Goal: Task Accomplishment & Management: Use online tool/utility

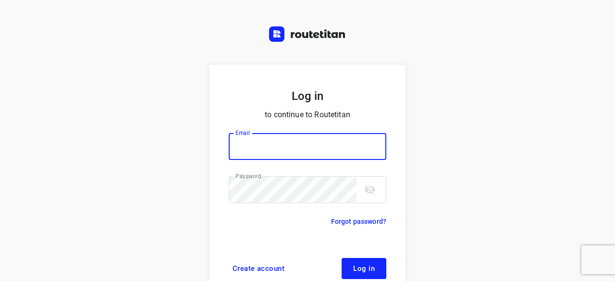
scroll to position [37, 0]
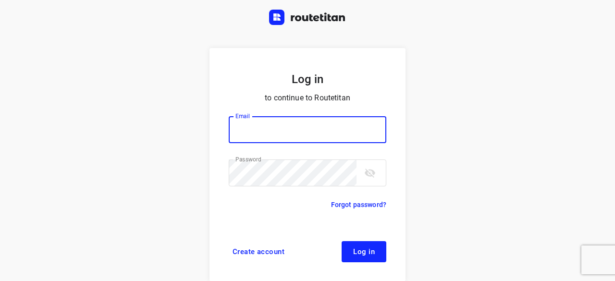
type input "[EMAIL_ADDRESS][DOMAIN_NAME]"
click at [351, 242] on button "Log in" at bounding box center [364, 251] width 45 height 21
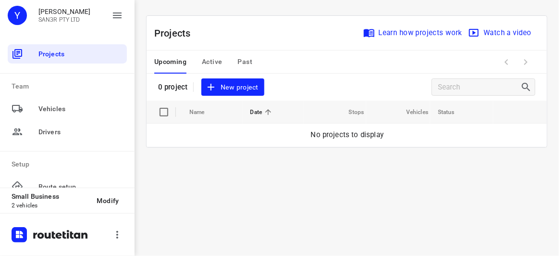
click at [231, 94] on button "New project" at bounding box center [232, 87] width 62 height 18
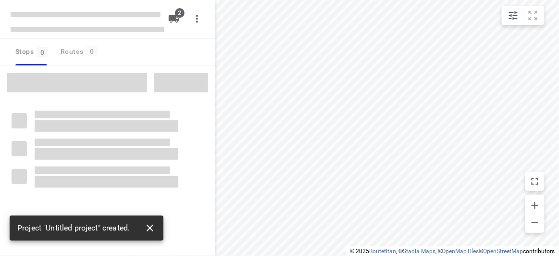
click at [148, 229] on icon "button" at bounding box center [150, 227] width 7 height 7
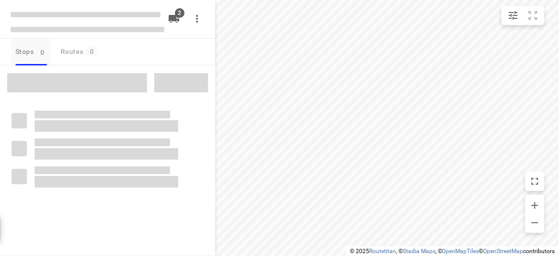
type input "distance"
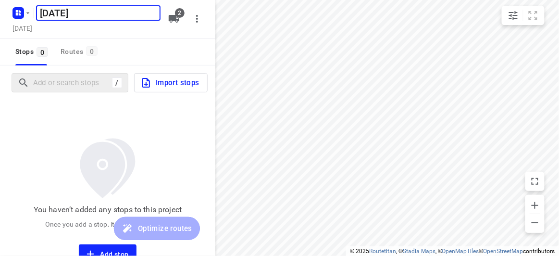
type input "[DATE]"
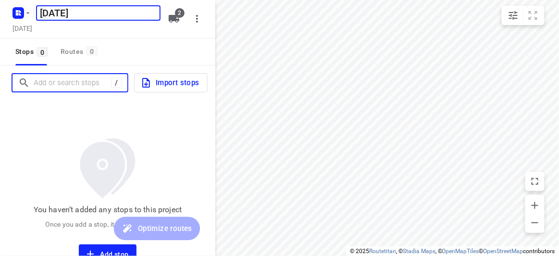
click at [84, 87] on input "Add or search stops" at bounding box center [73, 82] width 78 height 15
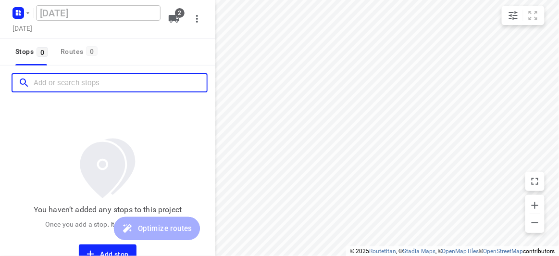
paste input "9 Gilbert Parade, Camberwell 3124"
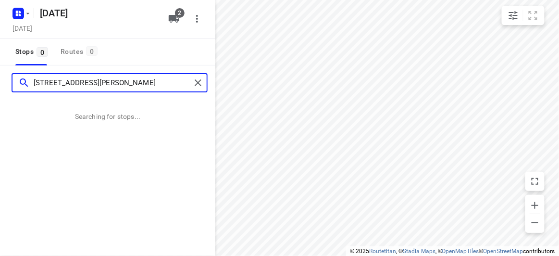
type input "9 Gilbert Parade, Camberwell 3124"
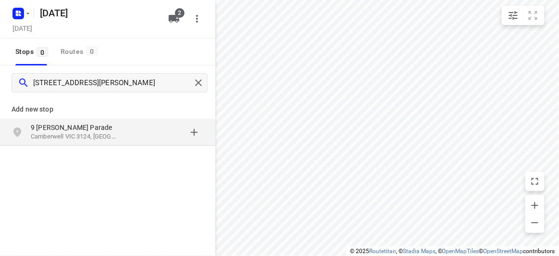
click at [104, 134] on p "Camberwell VIC 3124, [GEOGRAPHIC_DATA]" at bounding box center [75, 136] width 88 height 9
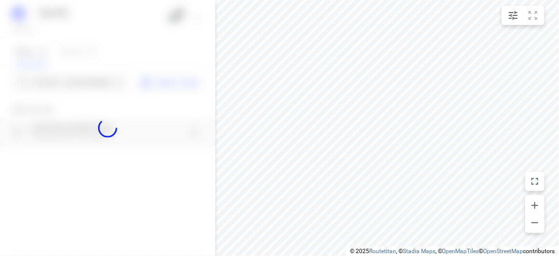
click at [77, 79] on div at bounding box center [107, 128] width 215 height 256
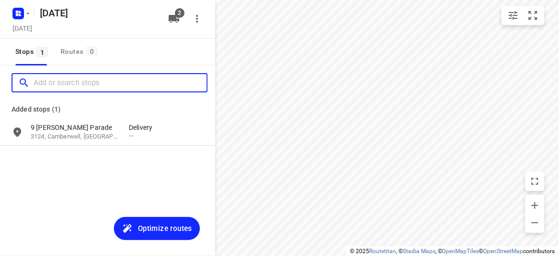
click at [77, 79] on input "Add or search stops" at bounding box center [120, 82] width 173 height 15
paste input "8 Dickens Street Glen Iris 3146"
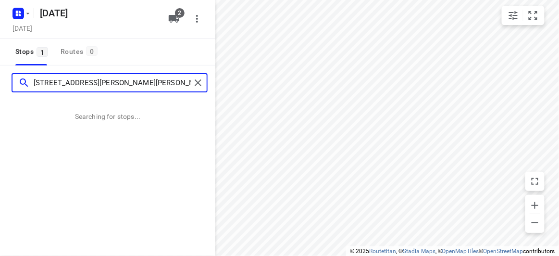
type input "8 Dickens Street Glen Iris 3146"
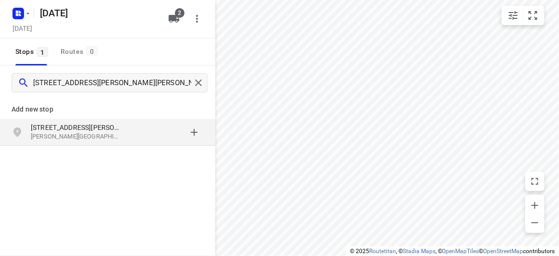
click at [83, 131] on p "[STREET_ADDRESS][PERSON_NAME]" at bounding box center [75, 128] width 88 height 10
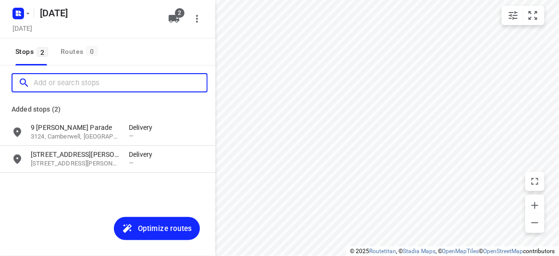
click at [90, 87] on input "Add or search stops" at bounding box center [120, 82] width 173 height 15
paste input "2A Hilda St, Balwyn VIC 3103"
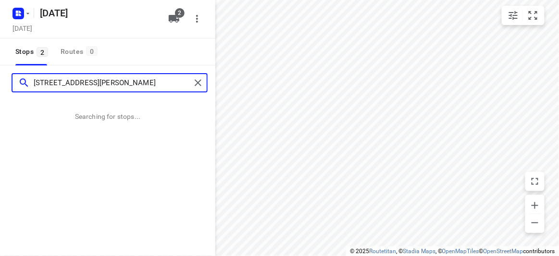
type input "2A Hilda St, Balwyn VIC 3103"
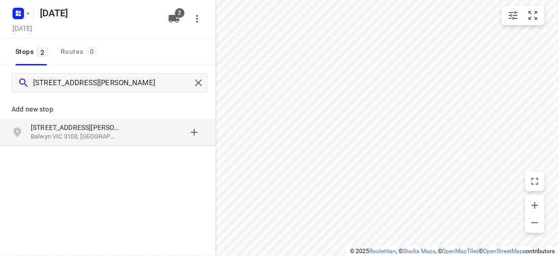
click at [129, 124] on div "grid" at bounding box center [166, 132] width 75 height 19
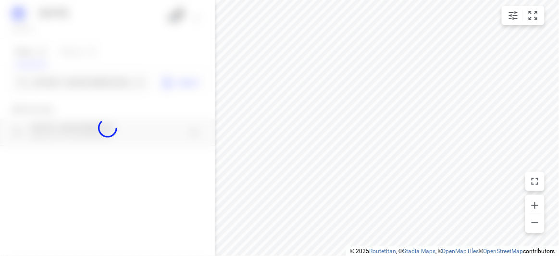
click at [67, 79] on div at bounding box center [107, 128] width 215 height 256
click at [67, 80] on div at bounding box center [107, 128] width 215 height 256
paste input "12 Oxley Close, Glen Waverley VIC 3150"
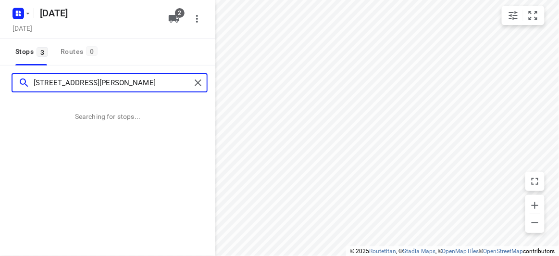
type input "12 Oxley Close, Glen Waverley VIC 3150"
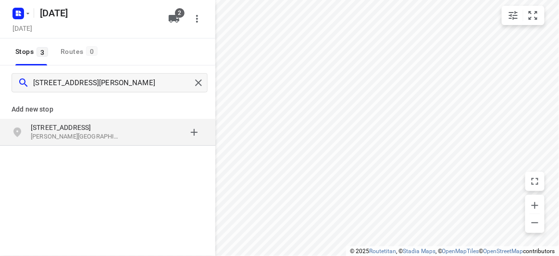
click at [139, 135] on div "grid" at bounding box center [166, 132] width 75 height 19
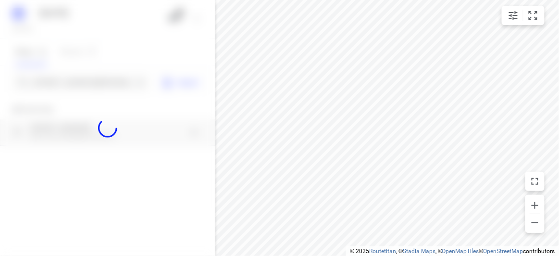
click at [70, 80] on div at bounding box center [107, 128] width 215 height 256
paste input "57 Florence Road Surrey Hills 3127"
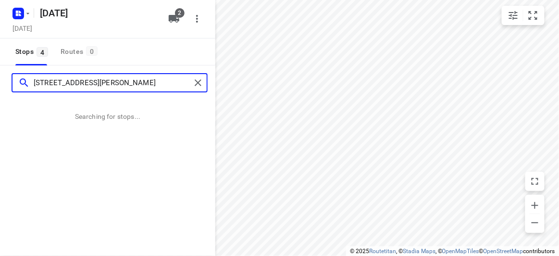
type input "57 Florence Road Surrey Hills 3127"
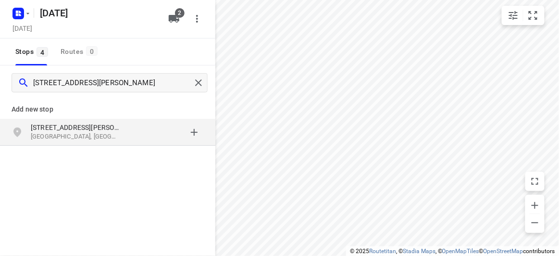
click at [120, 139] on div "57 Florence Road Surrey Hills VIC 3127, Australia" at bounding box center [80, 132] width 98 height 19
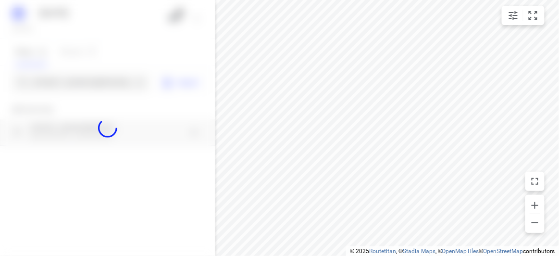
click at [78, 76] on div at bounding box center [107, 128] width 215 height 256
click at [82, 82] on div at bounding box center [107, 128] width 215 height 256
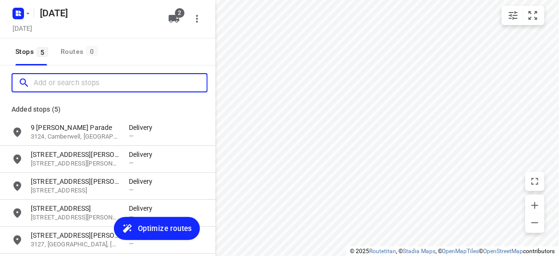
paste input "[STREET_ADDRESS]"
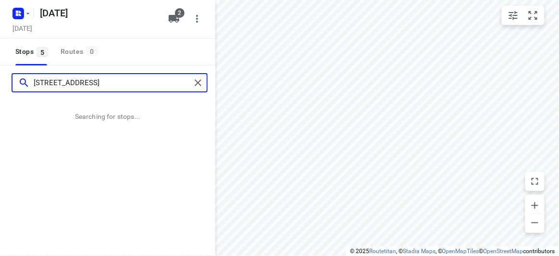
type input "[STREET_ADDRESS]"
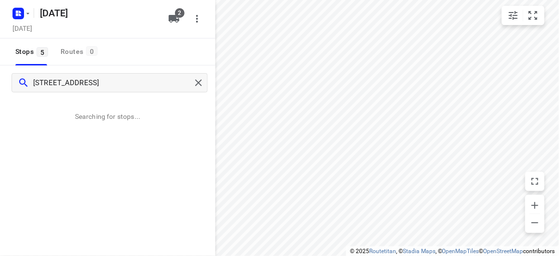
click at [385, 253] on link "Routetitan" at bounding box center [382, 251] width 27 height 7
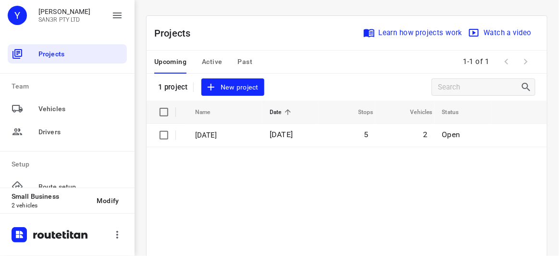
click at [250, 146] on td "[DATE]" at bounding box center [224, 135] width 76 height 23
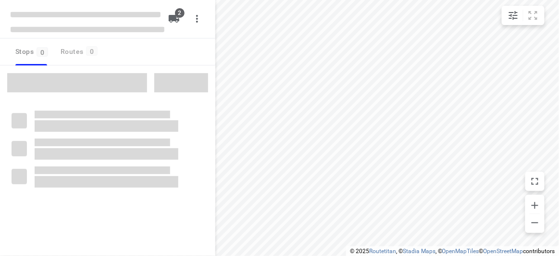
click at [89, 76] on span at bounding box center [77, 82] width 140 height 19
click at [89, 82] on span at bounding box center [77, 82] width 140 height 19
type input "distance"
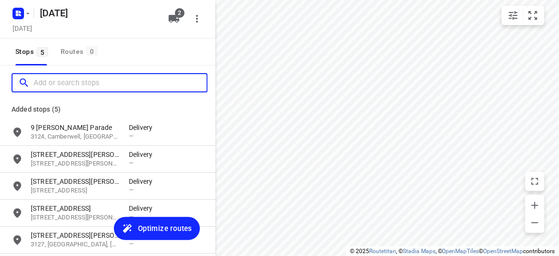
click at [89, 82] on input "Add or search stops" at bounding box center [120, 82] width 173 height 15
paste input "[STREET_ADDRESS]"
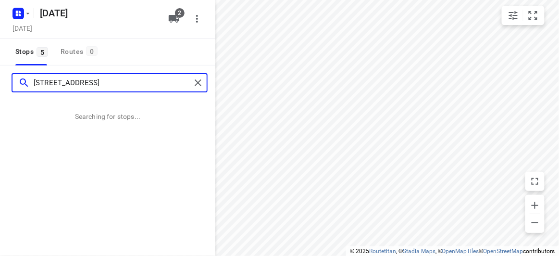
type input "[STREET_ADDRESS]"
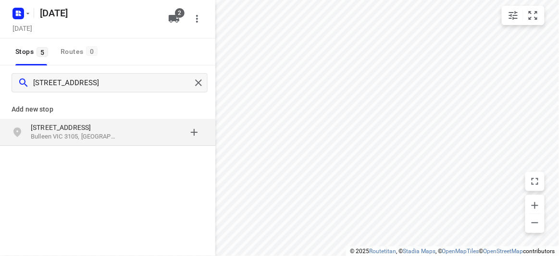
click at [70, 119] on div "[STREET_ADDRESS]" at bounding box center [107, 132] width 215 height 27
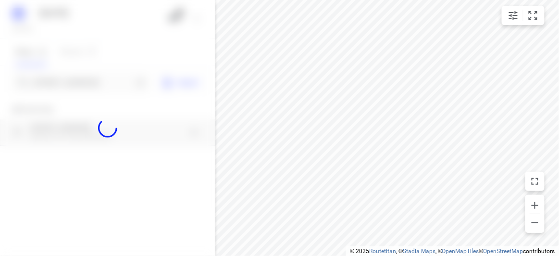
click at [69, 83] on div at bounding box center [107, 128] width 215 height 256
paste input "[STREET_ADDRESS]"
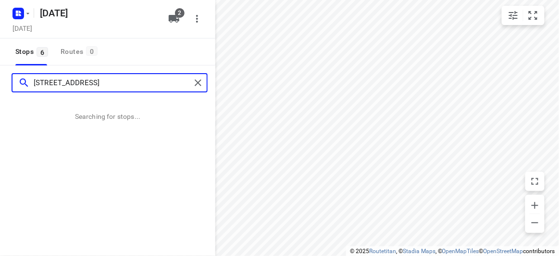
type input "[STREET_ADDRESS]"
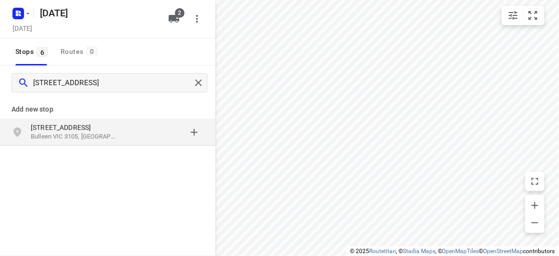
click at [153, 140] on div "grid" at bounding box center [166, 132] width 75 height 19
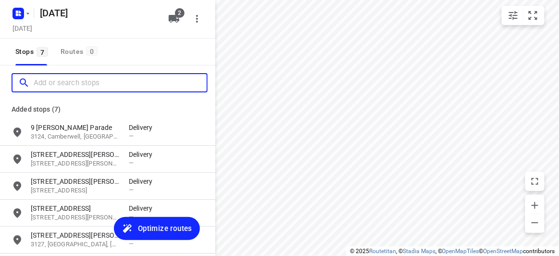
click at [103, 75] on input "Add or search stops" at bounding box center [120, 82] width 173 height 15
paste input "[STREET_ADDRESS][PERSON_NAME]"
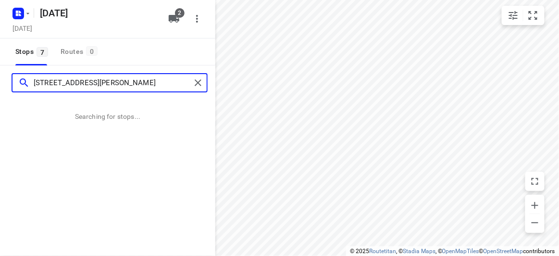
type input "[STREET_ADDRESS][PERSON_NAME]"
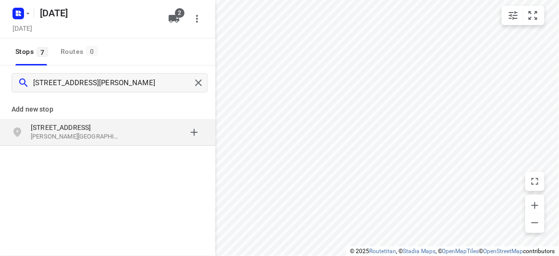
click at [100, 141] on div "[STREET_ADDRESS][PERSON_NAME]" at bounding box center [107, 132] width 215 height 27
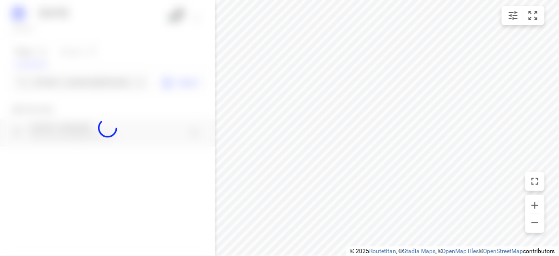
click at [86, 88] on div at bounding box center [107, 128] width 215 height 256
click at [86, 87] on div at bounding box center [107, 128] width 215 height 256
paste input "[STREET_ADDRESS]"
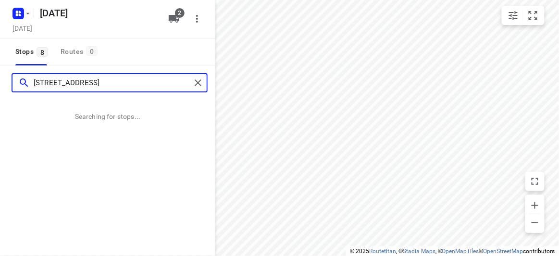
type input "[STREET_ADDRESS]"
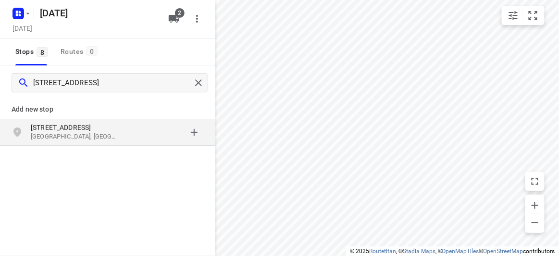
click at [119, 144] on div "[STREET_ADDRESS]" at bounding box center [107, 132] width 215 height 27
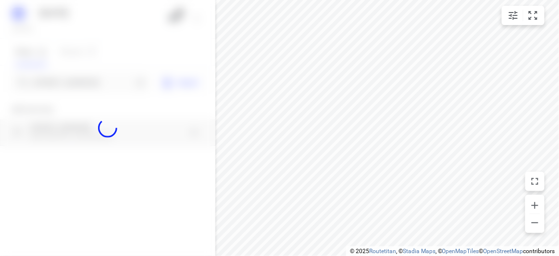
click at [87, 88] on div at bounding box center [107, 128] width 215 height 256
paste input "2 [GEOGRAPHIC_DATA] 3163"
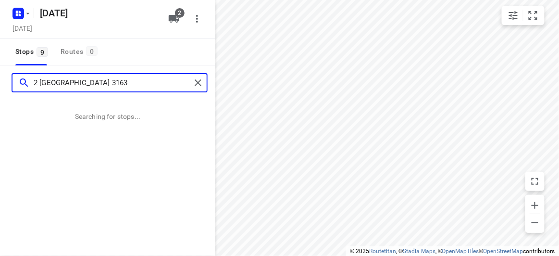
type input "2 [GEOGRAPHIC_DATA] 3163"
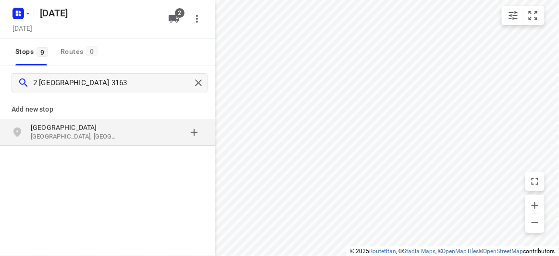
click at [102, 143] on div "[STREET_ADDRESS]" at bounding box center [107, 132] width 215 height 27
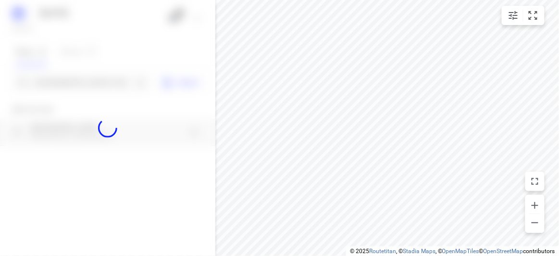
click at [59, 87] on div at bounding box center [107, 128] width 215 height 256
click at [59, 86] on div at bounding box center [107, 128] width 215 height 256
paste input "[STREET_ADDRESS][US_STATE]"
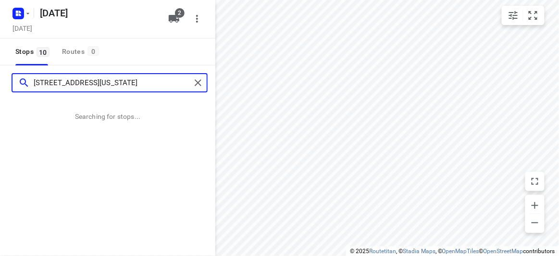
type input "[STREET_ADDRESS][US_STATE]"
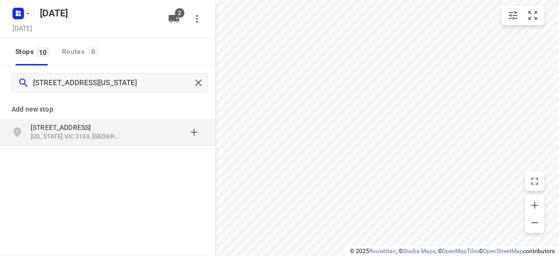
click at [70, 148] on div "Add new stop [STREET_ADDRESS][US_STATE]" at bounding box center [107, 154] width 215 height 108
click at [70, 139] on p "[US_STATE] VIC 3133, [GEOGRAPHIC_DATA]" at bounding box center [75, 136] width 88 height 9
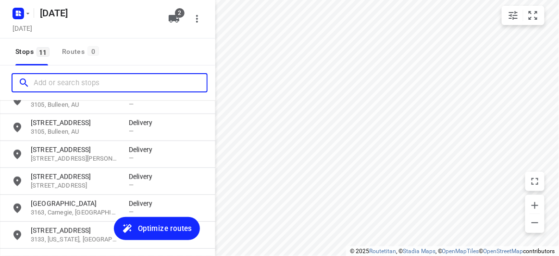
scroll to position [203, 0]
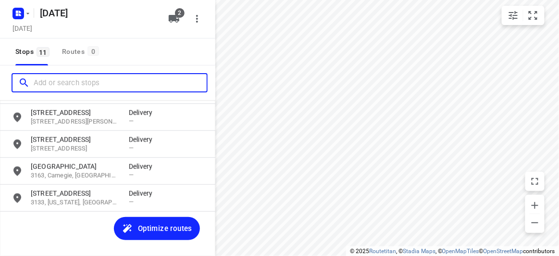
click at [84, 83] on input "Add or search stops" at bounding box center [120, 82] width 173 height 15
paste input "[STREET_ADDRESS]"
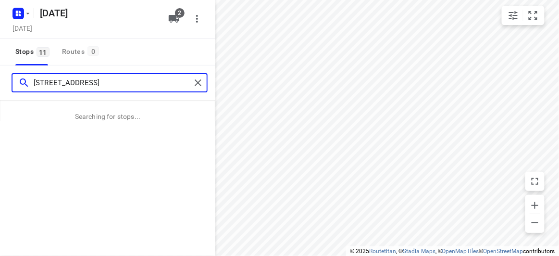
type input "[STREET_ADDRESS]"
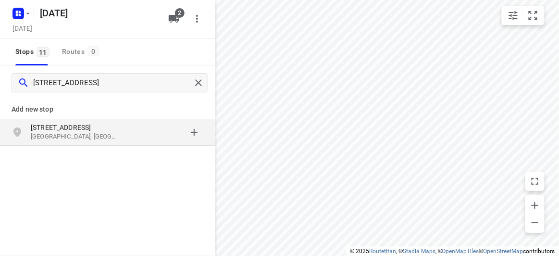
click at [48, 133] on p "[GEOGRAPHIC_DATA], [GEOGRAPHIC_DATA]" at bounding box center [75, 136] width 88 height 9
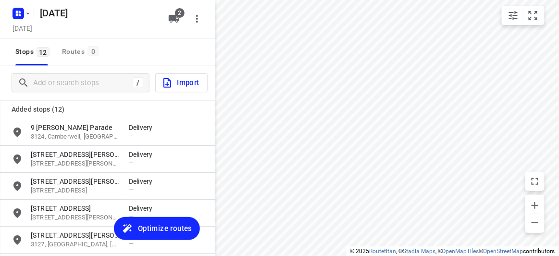
scroll to position [230, 0]
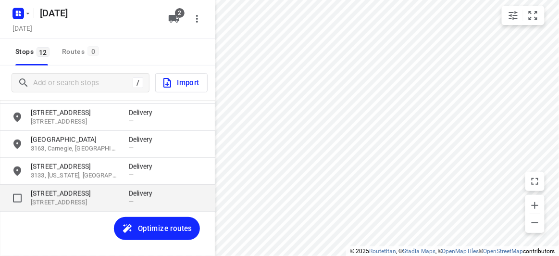
click at [75, 186] on div "[STREET_ADDRESS] Delivery —" at bounding box center [107, 198] width 215 height 27
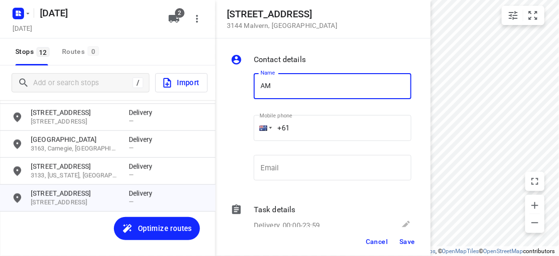
type input "[PERSON_NAME]"
click at [296, 126] on input "+61" at bounding box center [333, 128] width 158 height 26
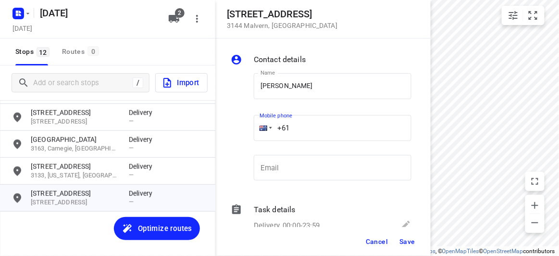
paste input "451175117"
type input "[PHONE_NUMBER]"
click at [413, 250] on div "Cancel Save" at bounding box center [322, 241] width 215 height 29
click at [403, 235] on button "Save" at bounding box center [408, 241] width 24 height 17
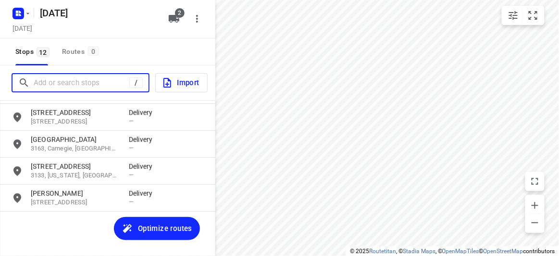
click at [60, 75] on input "Add or search stops" at bounding box center [82, 82] width 96 height 15
paste input "[STREET_ADDRESS][PERSON_NAME]"
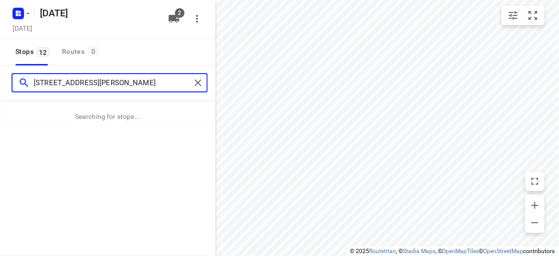
type input "[STREET_ADDRESS][PERSON_NAME]"
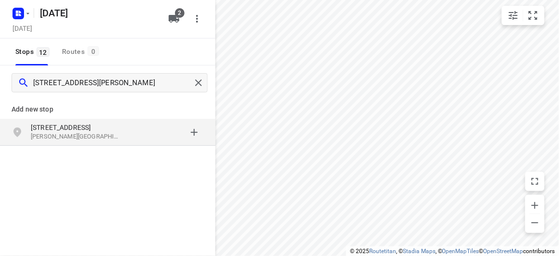
click at [93, 133] on p "[PERSON_NAME][GEOGRAPHIC_DATA], [GEOGRAPHIC_DATA]" at bounding box center [75, 136] width 88 height 9
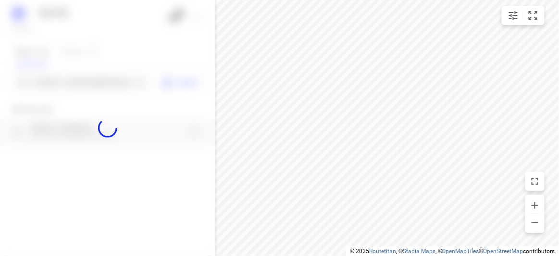
click at [92, 77] on div at bounding box center [107, 128] width 215 height 256
click at [94, 82] on div at bounding box center [107, 128] width 215 height 256
click at [95, 82] on div at bounding box center [107, 128] width 215 height 256
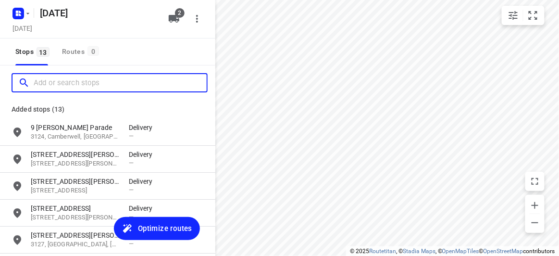
scroll to position [0, 0]
paste input "[STREET_ADDRESS]"
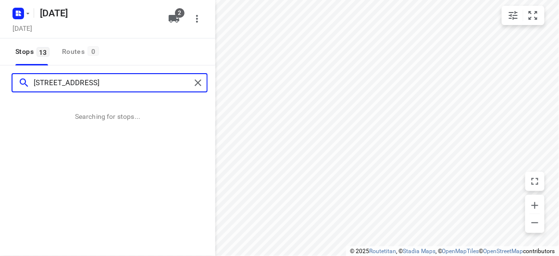
type input "[STREET_ADDRESS]"
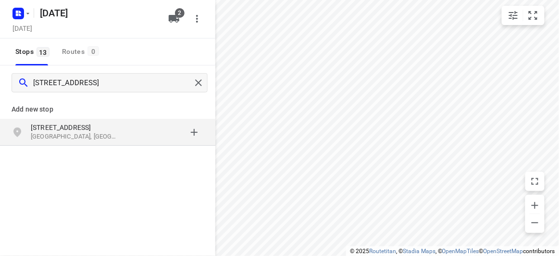
click at [79, 143] on div "[STREET_ADDRESS]" at bounding box center [107, 132] width 215 height 27
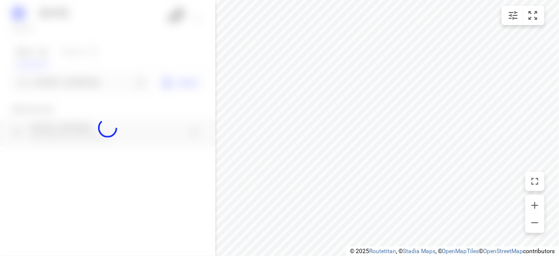
click at [57, 79] on div at bounding box center [107, 128] width 215 height 256
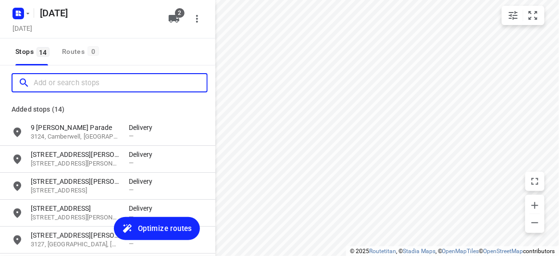
paste input "[STREET_ADDRESS][PERSON_NAME]"
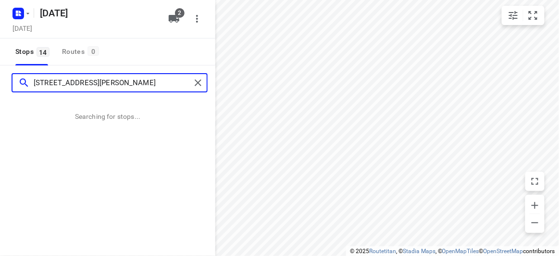
type input "[STREET_ADDRESS][PERSON_NAME]"
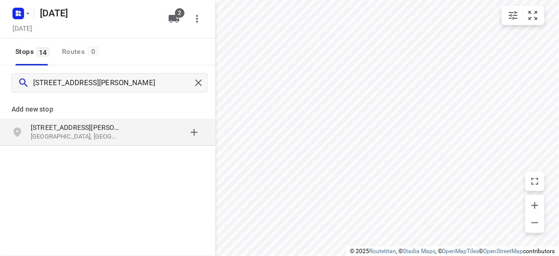
click at [99, 136] on p "[GEOGRAPHIC_DATA], [GEOGRAPHIC_DATA]" at bounding box center [75, 136] width 88 height 9
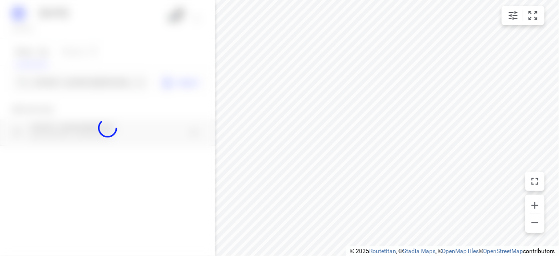
click at [96, 76] on div at bounding box center [107, 128] width 215 height 256
click at [95, 78] on div at bounding box center [107, 128] width 215 height 256
click at [96, 78] on div at bounding box center [107, 128] width 215 height 256
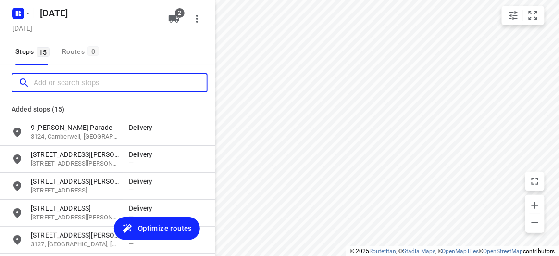
paste input "[STREET_ADDRESS]"
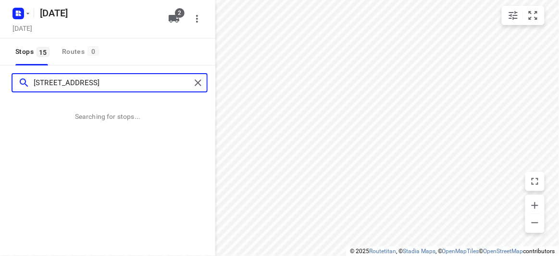
type input "[STREET_ADDRESS]"
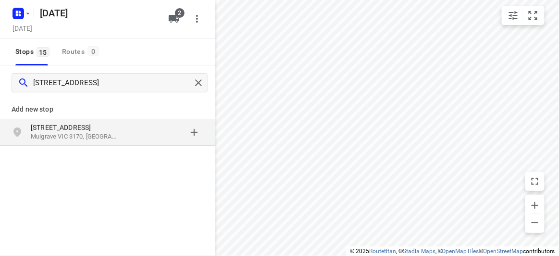
click at [117, 135] on p "Mulgrave VIC 3170, [GEOGRAPHIC_DATA]" at bounding box center [75, 136] width 88 height 9
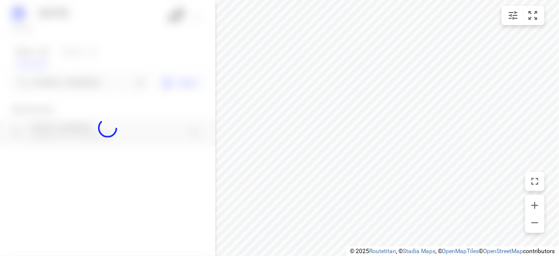
click at [88, 77] on div at bounding box center [107, 128] width 215 height 256
click at [88, 78] on div at bounding box center [107, 128] width 215 height 256
click at [89, 78] on div at bounding box center [107, 128] width 215 height 256
paste input "[STREET_ADDRESS][PERSON_NAME]"
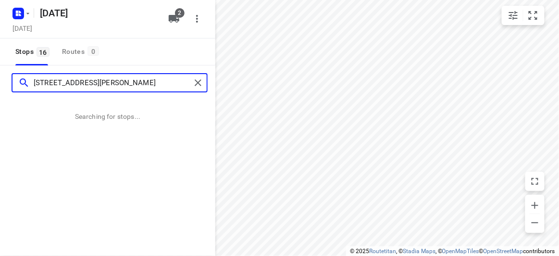
type input "[STREET_ADDRESS][PERSON_NAME]"
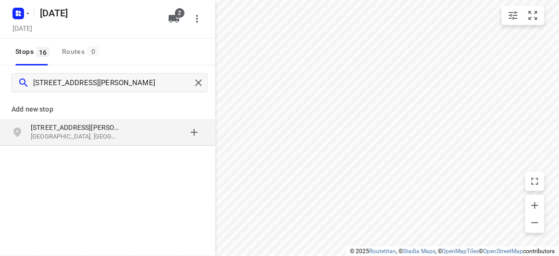
click at [74, 129] on p "[STREET_ADDRESS][PERSON_NAME]" at bounding box center [75, 128] width 88 height 10
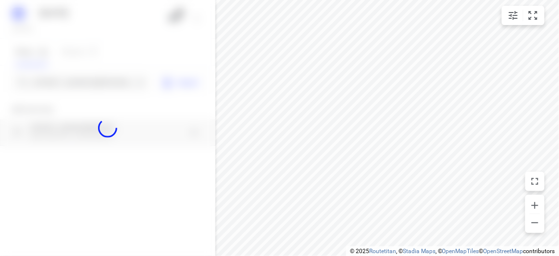
click at [68, 84] on div at bounding box center [107, 128] width 215 height 256
paste input "[STREET_ADDRESS][PERSON_NAME]"
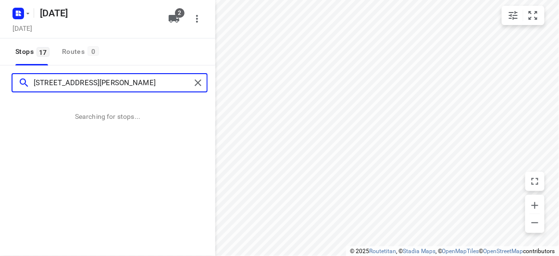
type input "[STREET_ADDRESS][PERSON_NAME]"
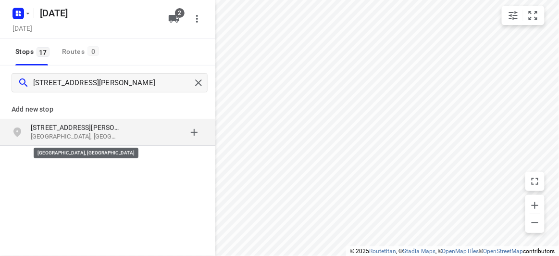
click at [70, 132] on p "[GEOGRAPHIC_DATA], [GEOGRAPHIC_DATA]" at bounding box center [75, 136] width 88 height 9
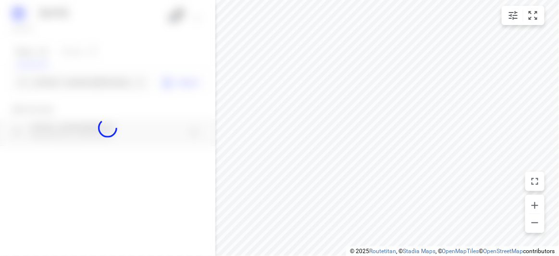
drag, startPoint x: 61, startPoint y: 70, endPoint x: 61, endPoint y: 78, distance: 8.2
click at [61, 70] on div at bounding box center [107, 128] width 215 height 256
click at [62, 81] on div at bounding box center [107, 128] width 215 height 256
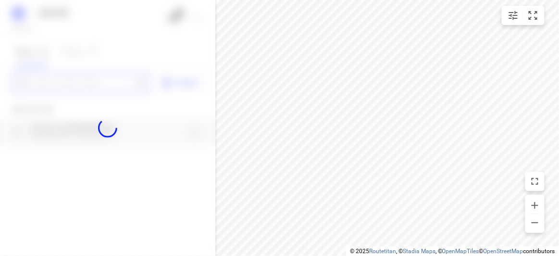
paste input "[STREET_ADDRESS]"
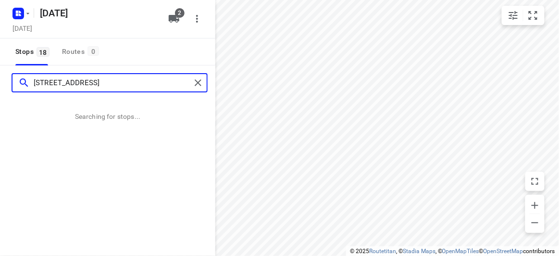
type input "[STREET_ADDRESS]"
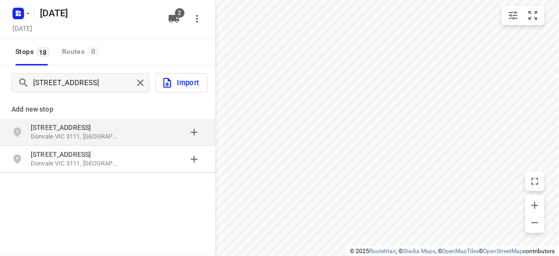
click at [105, 129] on p "[STREET_ADDRESS]" at bounding box center [75, 128] width 88 height 10
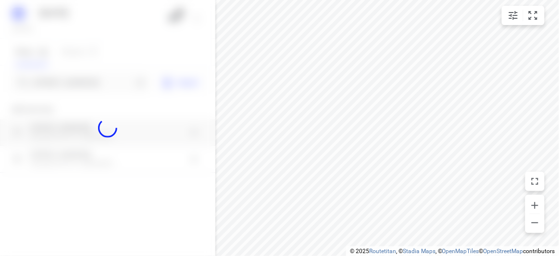
click at [47, 78] on div at bounding box center [107, 128] width 215 height 256
click at [46, 78] on div at bounding box center [107, 128] width 215 height 256
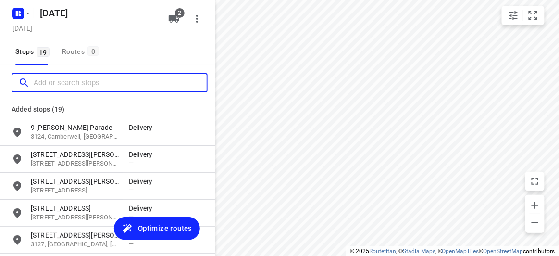
paste input "[STREET_ADDRESS][PERSON_NAME]"
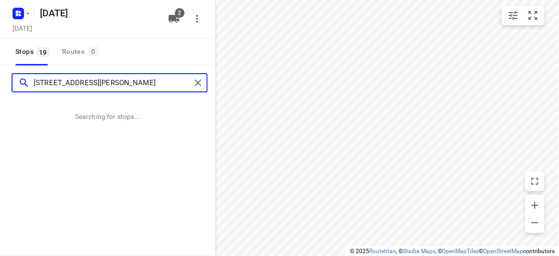
type input "[STREET_ADDRESS][PERSON_NAME]"
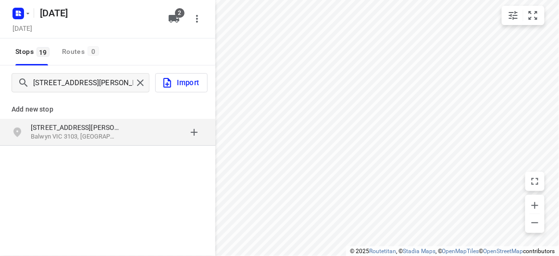
click at [108, 143] on div "[STREET_ADDRESS][PERSON_NAME]" at bounding box center [107, 132] width 215 height 27
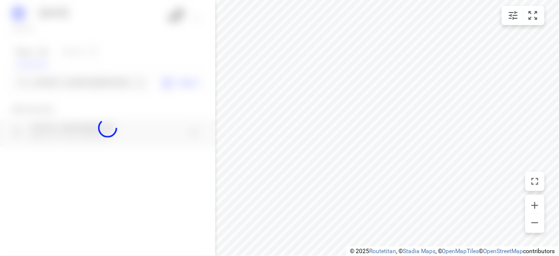
click at [64, 89] on div at bounding box center [107, 128] width 215 height 256
click at [63, 82] on div at bounding box center [107, 128] width 215 height 256
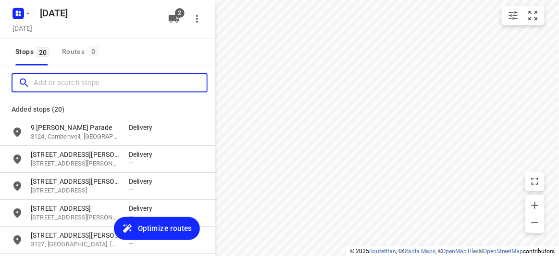
paste input "[STREET_ADDRESS]"
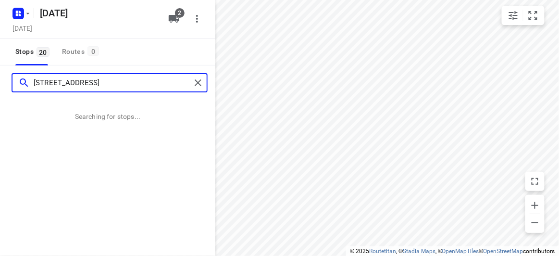
type input "[STREET_ADDRESS]"
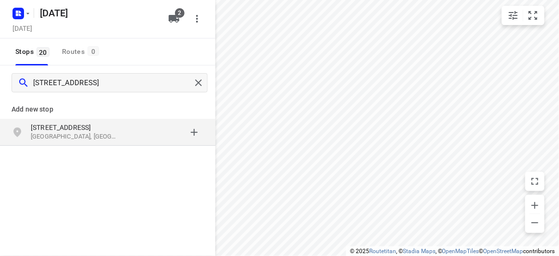
click at [97, 134] on p "[GEOGRAPHIC_DATA], [GEOGRAPHIC_DATA]" at bounding box center [75, 136] width 88 height 9
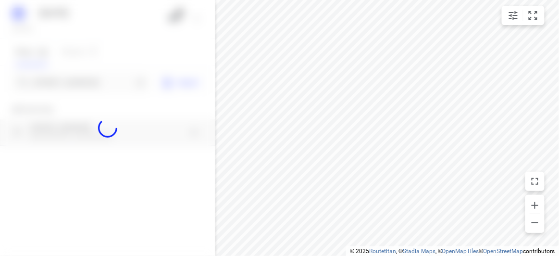
click at [78, 84] on div at bounding box center [107, 128] width 215 height 256
click at [78, 83] on div at bounding box center [107, 128] width 215 height 256
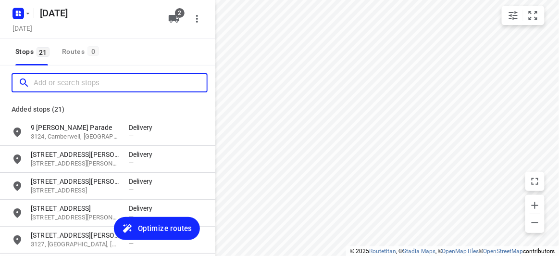
paste input "[STREET_ADDRESS]"
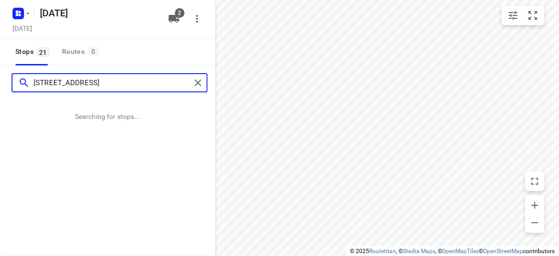
type input "[STREET_ADDRESS]"
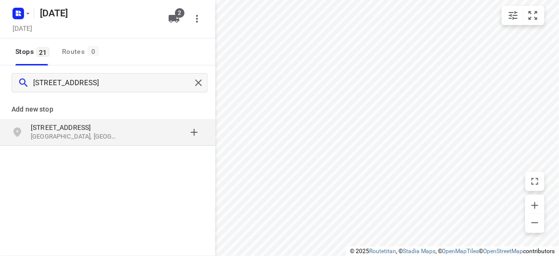
click at [66, 128] on p "[STREET_ADDRESS]" at bounding box center [75, 128] width 88 height 10
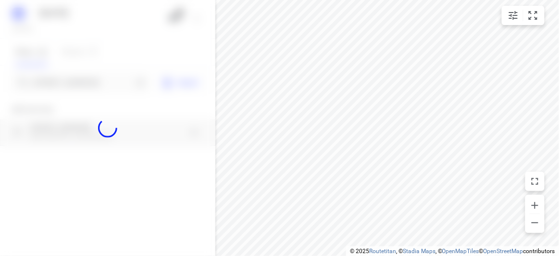
click at [55, 71] on div "[DATE], Sep 06 2 Stops 21 Routes 0 [GEOGRAPHIC_DATA] Import Add new stop [STREE…" at bounding box center [107, 128] width 215 height 256
click at [57, 82] on div at bounding box center [107, 128] width 215 height 256
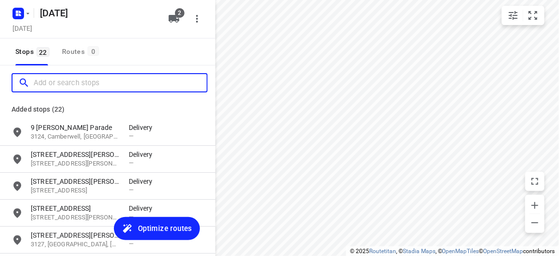
paste input "[STREET_ADDRESS]"
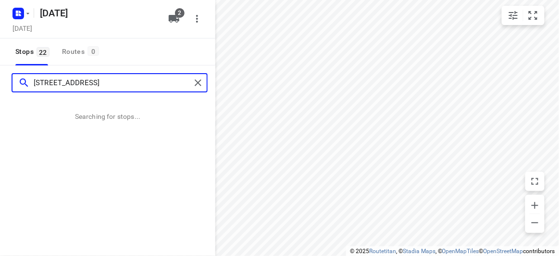
type input "[STREET_ADDRESS]"
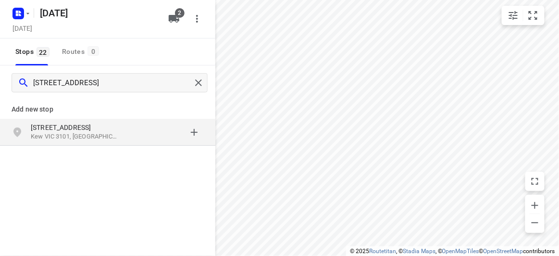
click at [76, 120] on div "[STREET_ADDRESS]" at bounding box center [107, 132] width 215 height 27
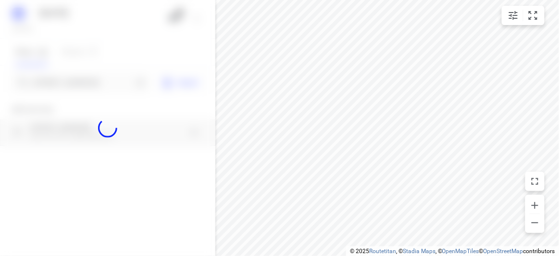
click at [71, 93] on div at bounding box center [107, 128] width 215 height 256
click at [67, 85] on div at bounding box center [107, 128] width 215 height 256
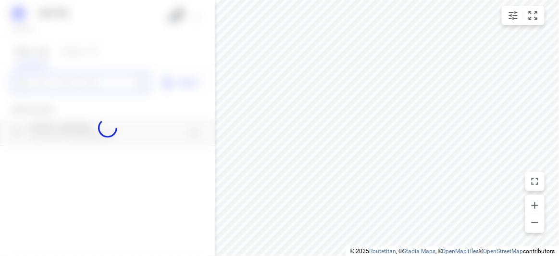
paste input "[STREET_ADDRESS][US_STATE]"
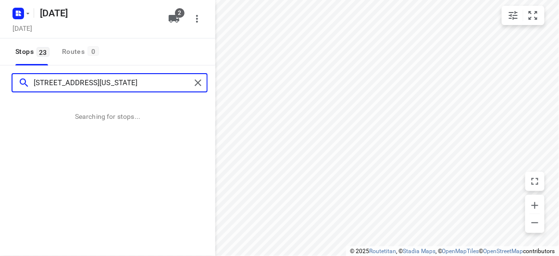
type input "[STREET_ADDRESS][US_STATE]"
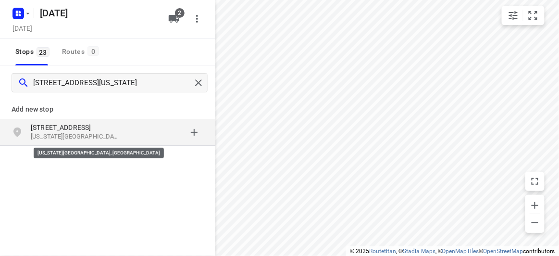
click at [86, 133] on p "[US_STATE][GEOGRAPHIC_DATA], [GEOGRAPHIC_DATA]" at bounding box center [75, 136] width 88 height 9
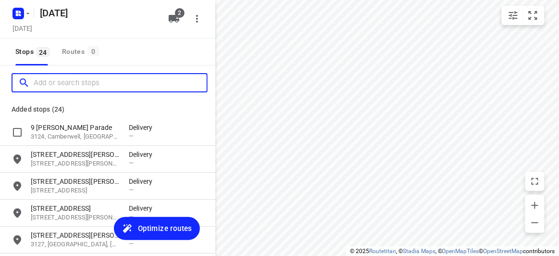
paste input "/[STREET_ADDRESS][PERSON_NAME]"
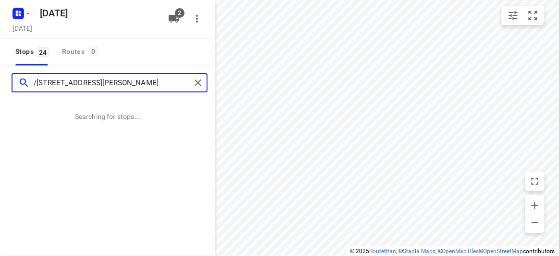
type input "/[STREET_ADDRESS][PERSON_NAME]"
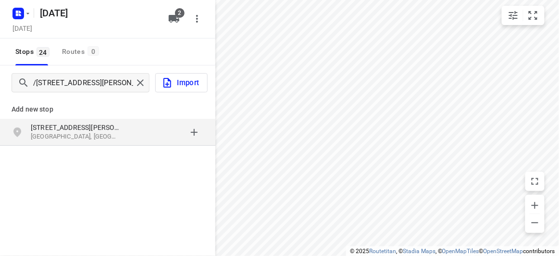
click at [86, 131] on p "[STREET_ADDRESS][PERSON_NAME]" at bounding box center [75, 128] width 88 height 10
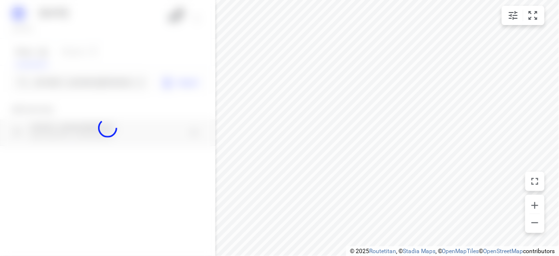
click at [69, 87] on div at bounding box center [107, 128] width 215 height 256
click at [70, 86] on div at bounding box center [107, 128] width 215 height 256
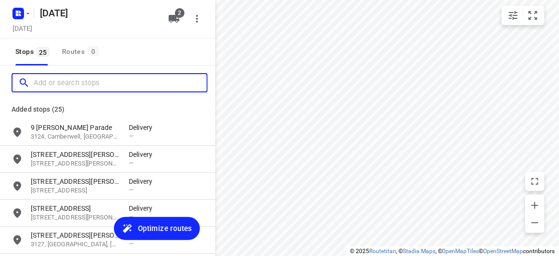
paste input "[STREET_ADDRESS]"
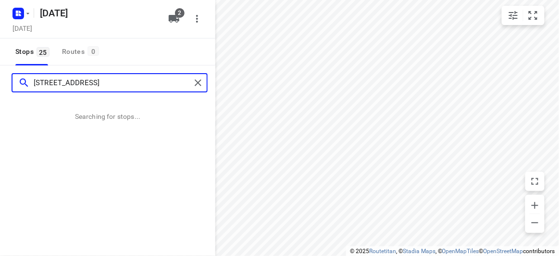
type input "[STREET_ADDRESS]"
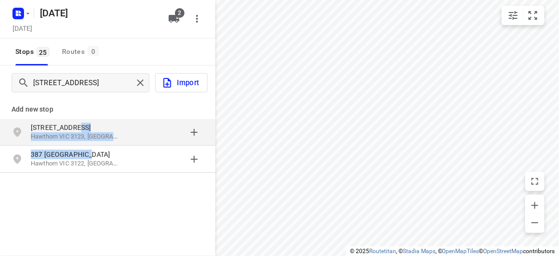
drag, startPoint x: 124, startPoint y: 155, endPoint x: 99, endPoint y: 129, distance: 36.4
click at [99, 129] on div "Add new stop [STREET_ADDRESS] [STREET_ADDRESS]" at bounding box center [107, 133] width 215 height 82
click at [98, 129] on p "[STREET_ADDRESS]" at bounding box center [75, 128] width 88 height 10
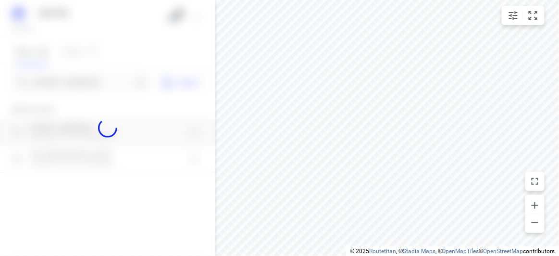
click at [91, 86] on div at bounding box center [107, 128] width 215 height 256
click at [91, 86] on div "[DATE], Sep 06 2 Stops 25 Routes 0 [STREET_ADDRESS] Import Add new stop [STREET…" at bounding box center [107, 128] width 215 height 256
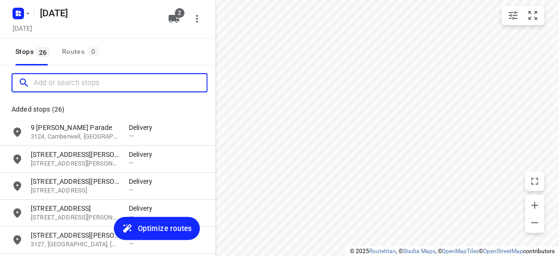
paste input "[STREET_ADDRESS]"
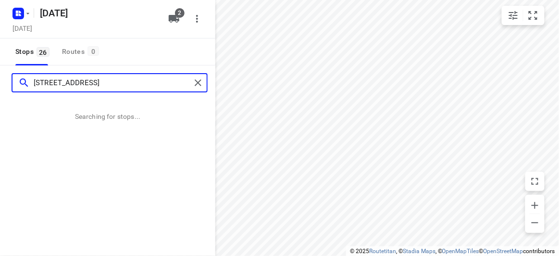
type input "[STREET_ADDRESS]"
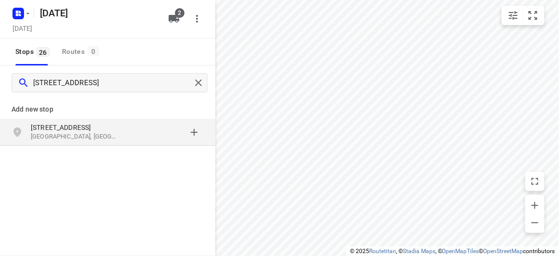
click at [131, 138] on div "grid" at bounding box center [166, 132] width 75 height 19
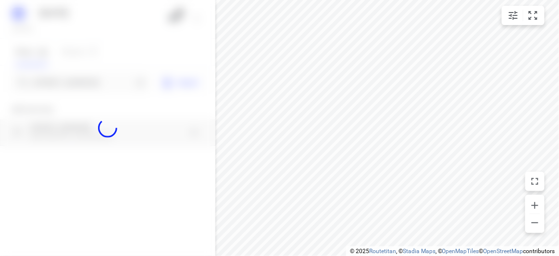
click at [86, 79] on div at bounding box center [107, 128] width 215 height 256
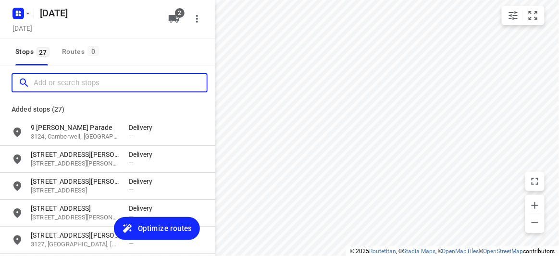
paste input "[STREET_ADDRESS]"
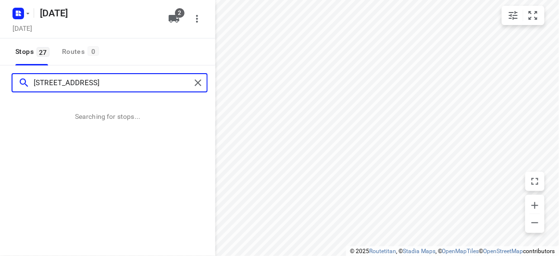
type input "[STREET_ADDRESS]"
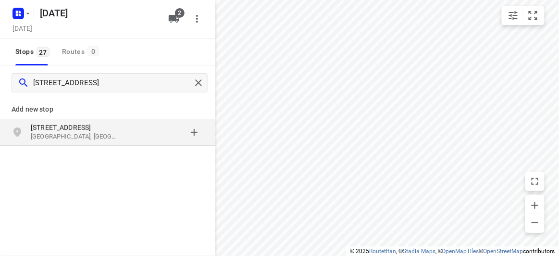
click at [95, 141] on div "[STREET_ADDRESS]" at bounding box center [80, 132] width 98 height 19
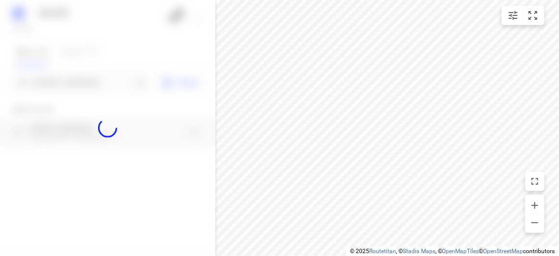
click at [62, 82] on div at bounding box center [107, 128] width 215 height 256
click at [62, 81] on div at bounding box center [107, 128] width 215 height 256
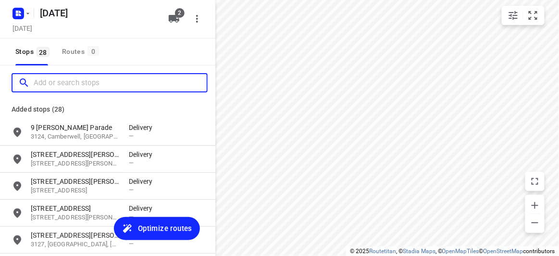
paste input "[STREET_ADDRESS][PERSON_NAME]"
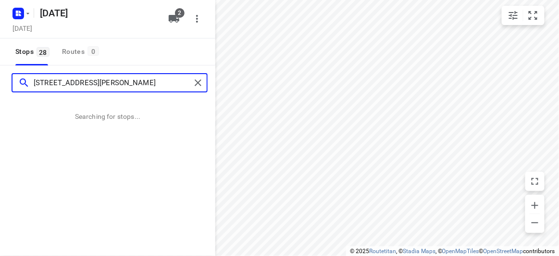
type input "[STREET_ADDRESS][PERSON_NAME]"
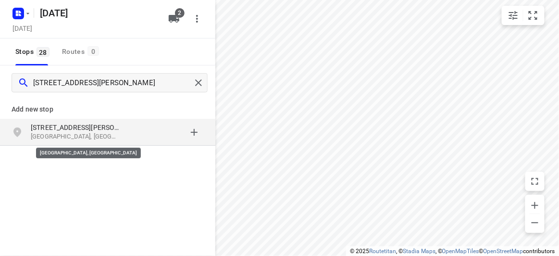
click at [108, 134] on p "[GEOGRAPHIC_DATA], [GEOGRAPHIC_DATA]" at bounding box center [75, 136] width 88 height 9
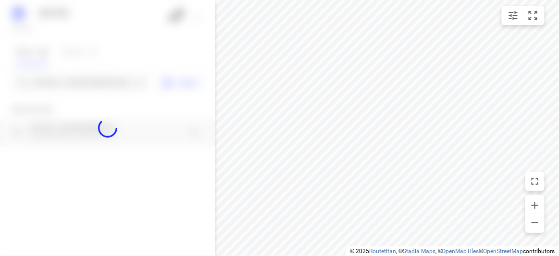
click at [70, 88] on div at bounding box center [107, 128] width 215 height 256
click at [69, 83] on div at bounding box center [107, 128] width 215 height 256
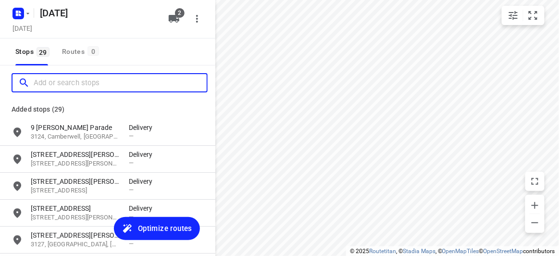
paste input "[STREET_ADDRESS]"
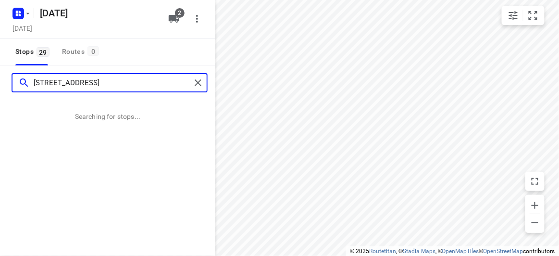
type input "[STREET_ADDRESS]"
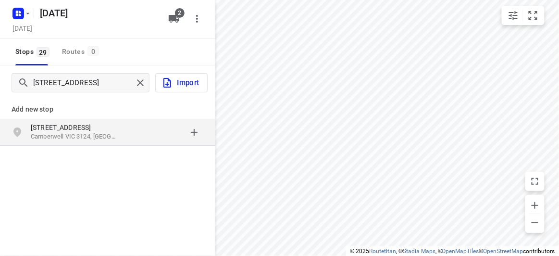
click at [59, 112] on p "Add new stop" at bounding box center [108, 109] width 192 height 12
click at [62, 124] on p "[STREET_ADDRESS]" at bounding box center [75, 128] width 88 height 10
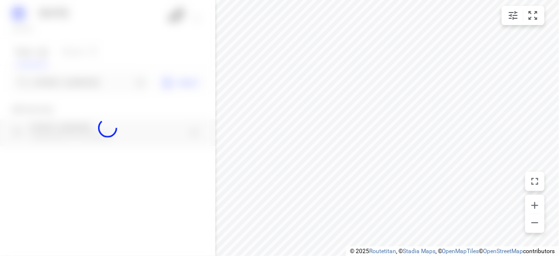
click at [65, 72] on div at bounding box center [107, 128] width 215 height 256
click at [67, 79] on div at bounding box center [107, 128] width 215 height 256
paste input "[STREET_ADDRESS]"
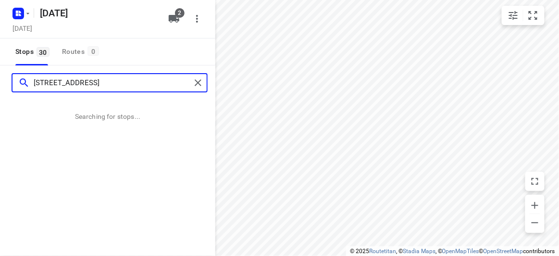
type input "[STREET_ADDRESS]"
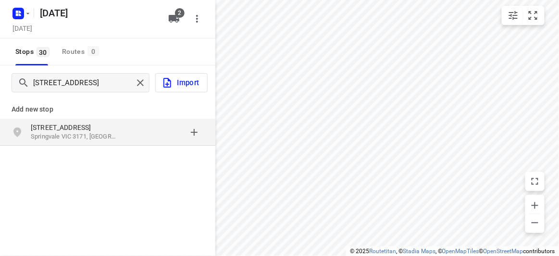
click at [78, 143] on div "[STREET_ADDRESS]" at bounding box center [107, 132] width 215 height 27
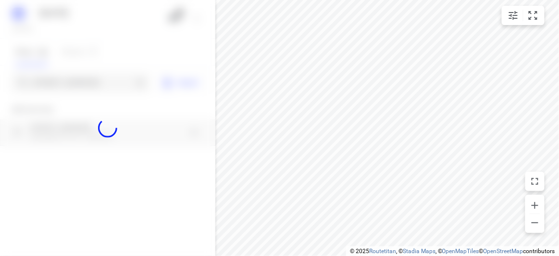
click at [56, 83] on div at bounding box center [107, 128] width 215 height 256
click at [55, 83] on div at bounding box center [107, 128] width 215 height 256
click at [55, 84] on div at bounding box center [107, 128] width 215 height 256
click at [54, 84] on div at bounding box center [107, 128] width 215 height 256
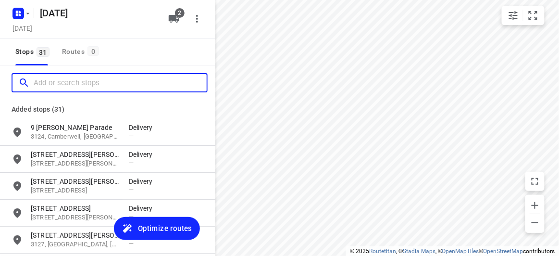
paste input "[STREET_ADDRESS]"
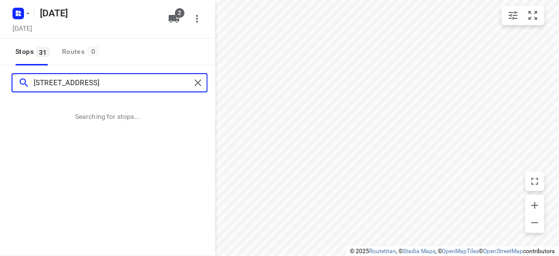
type input "[STREET_ADDRESS]"
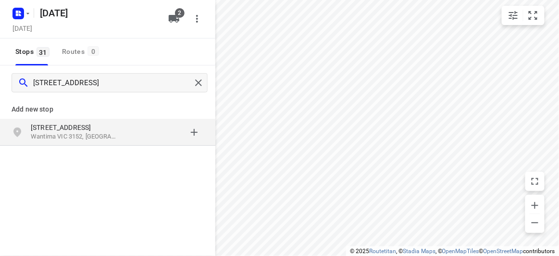
click at [59, 130] on p "[STREET_ADDRESS]" at bounding box center [75, 128] width 88 height 10
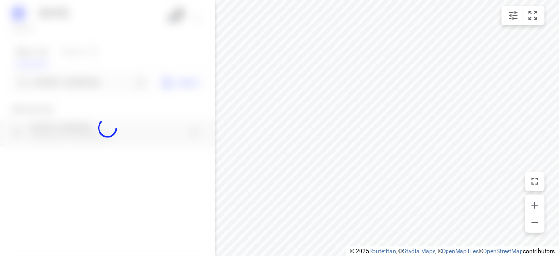
click at [55, 84] on div at bounding box center [107, 128] width 215 height 256
paste input "[STREET_ADDRESS]"
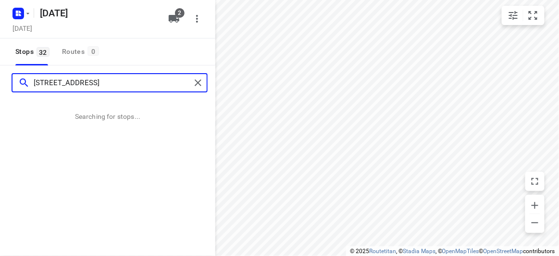
type input "[STREET_ADDRESS]"
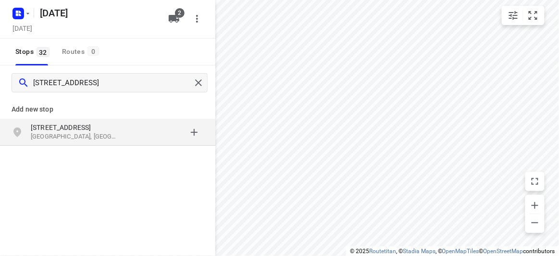
click at [93, 119] on div "[STREET_ADDRESS]" at bounding box center [107, 132] width 215 height 27
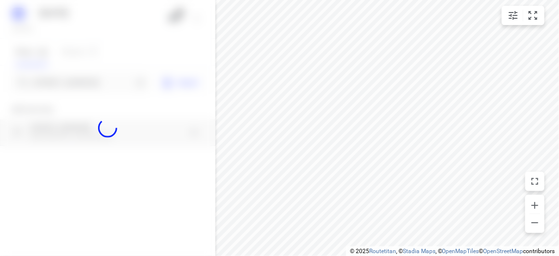
click at [59, 84] on div at bounding box center [107, 128] width 215 height 256
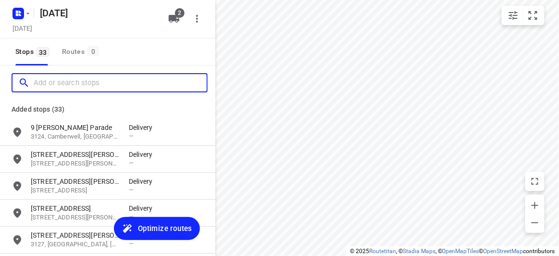
paste input "[STREET_ADDRESS][PERSON_NAME]"
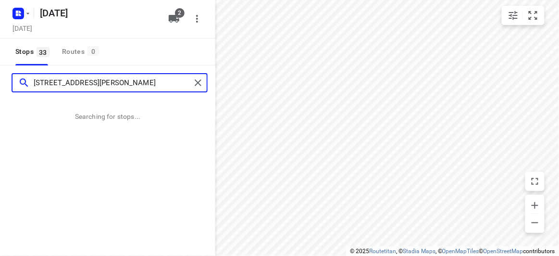
type input "[STREET_ADDRESS][PERSON_NAME]"
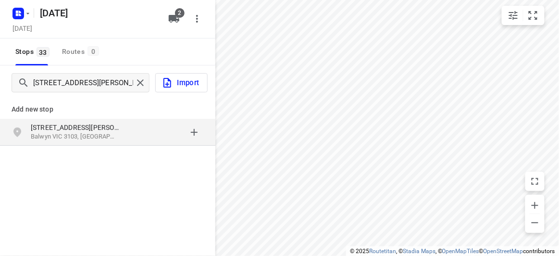
click at [74, 134] on p "Balwyn VIC 3103, [GEOGRAPHIC_DATA]" at bounding box center [75, 136] width 88 height 9
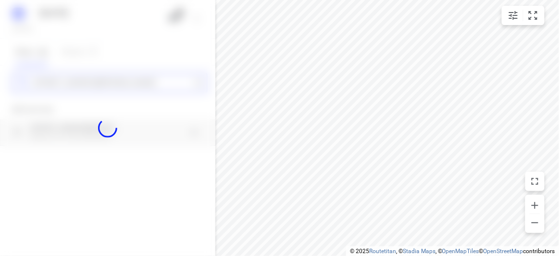
click at [60, 86] on div "[DATE], Sep 06 2 Stops 33 Routes [GEOGRAPHIC_DATA][STREET_ADDRESS][PERSON_NAME]…" at bounding box center [107, 128] width 215 height 256
click at [60, 86] on div at bounding box center [107, 128] width 215 height 256
paste input "[STREET_ADDRESS][US_STATE]"
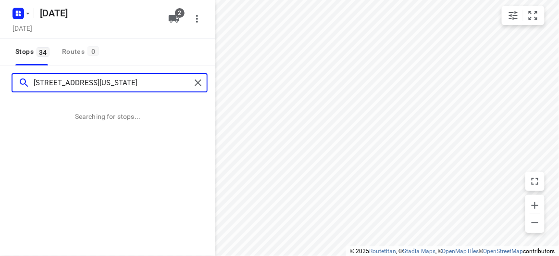
type input "[STREET_ADDRESS][US_STATE]"
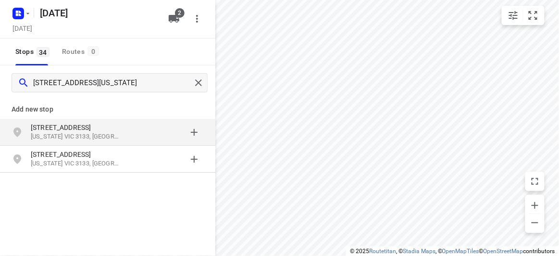
click at [100, 133] on p "[US_STATE] VIC 3133, [GEOGRAPHIC_DATA]" at bounding box center [75, 136] width 88 height 9
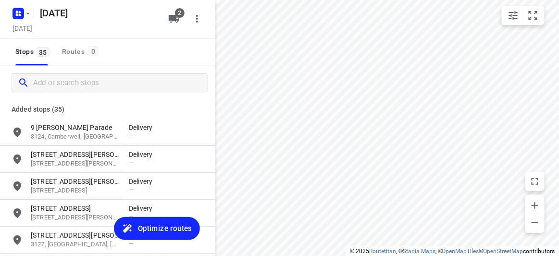
click at [60, 97] on div at bounding box center [107, 82] width 215 height 35
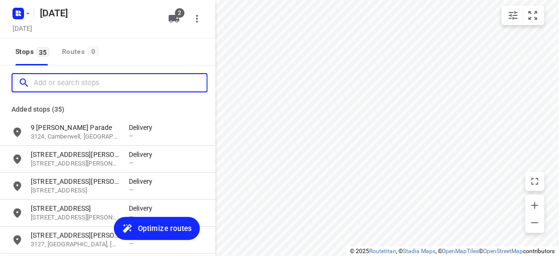
click at [61, 86] on input "Add or search stops" at bounding box center [120, 82] width 173 height 15
paste input "/ [STREET_ADDRESS]"
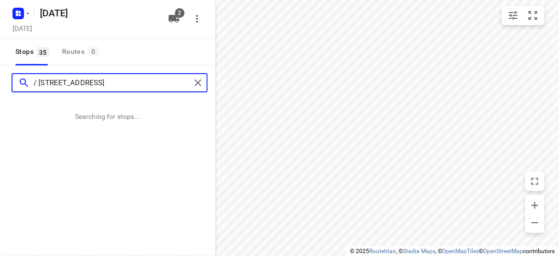
type input "/ [STREET_ADDRESS]"
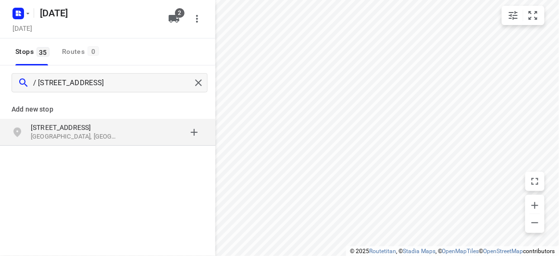
click at [106, 127] on p "[STREET_ADDRESS]" at bounding box center [75, 128] width 88 height 10
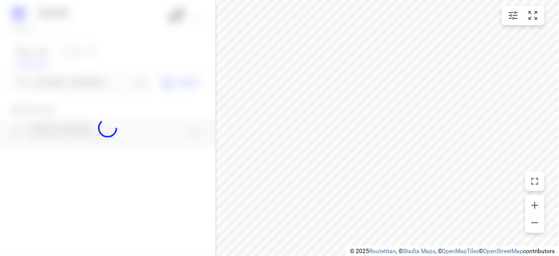
click at [72, 88] on div at bounding box center [107, 128] width 215 height 256
click at [66, 82] on div at bounding box center [107, 128] width 215 height 256
paste input "[STREET_ADDRESS]"
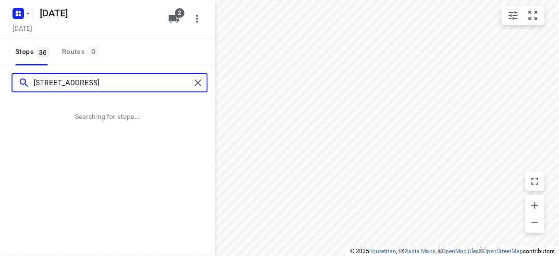
type input "[STREET_ADDRESS]"
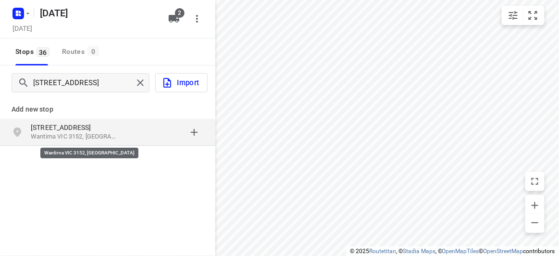
click at [40, 136] on p "Wantirna VIC 3152, [GEOGRAPHIC_DATA]" at bounding box center [75, 136] width 88 height 9
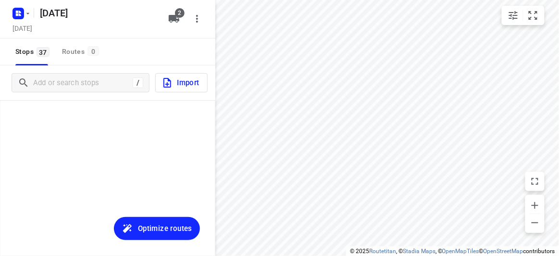
scroll to position [903, 0]
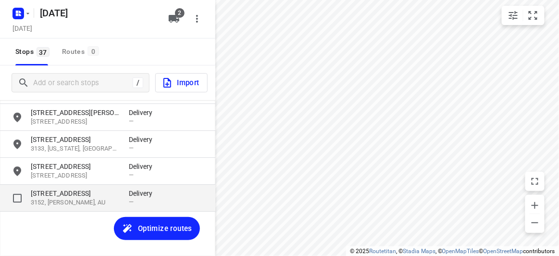
click at [72, 192] on p "[STREET_ADDRESS]" at bounding box center [75, 193] width 88 height 10
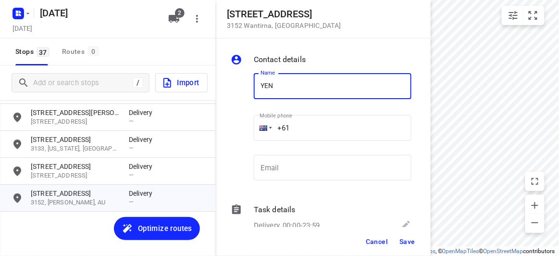
type input "[PERSON_NAME]"
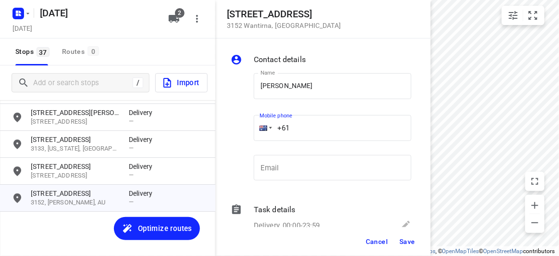
drag, startPoint x: 282, startPoint y: 126, endPoint x: 247, endPoint y: 129, distance: 35.2
click at [248, 127] on div "Name [PERSON_NAME] Name Mobile phone +61 ​ Email Email" at bounding box center [321, 128] width 185 height 127
paste input "450705388"
type input "[PHONE_NUMBER]"
click at [398, 243] on button "Save" at bounding box center [408, 241] width 24 height 17
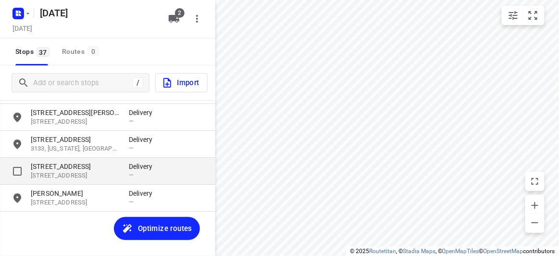
click at [74, 172] on p "[STREET_ADDRESS]" at bounding box center [75, 175] width 88 height 9
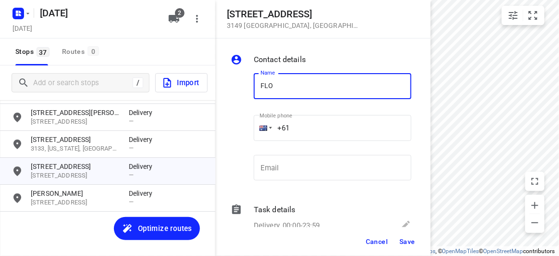
type input "[PERSON_NAME] 3/436"
drag, startPoint x: 291, startPoint y: 129, endPoint x: 256, endPoint y: 129, distance: 35.6
click at [256, 129] on div "+61" at bounding box center [333, 128] width 158 height 26
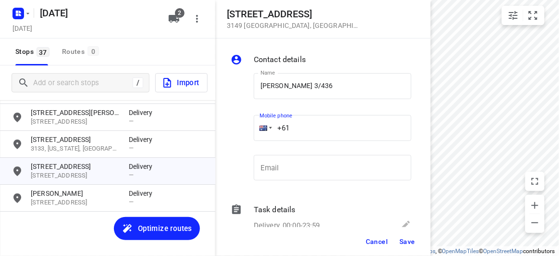
paste input "61468493238"
drag, startPoint x: 321, startPoint y: 132, endPoint x: 211, endPoint y: 133, distance: 109.6
click at [211, 132] on div "[STREET_ADDRESS] Contact details Name [GEOGRAPHIC_DATA][PERSON_NAME] 3/436 Name…" at bounding box center [107, 128] width 215 height 256
paste input "tel"
type input "[PHONE_NUMBER]"
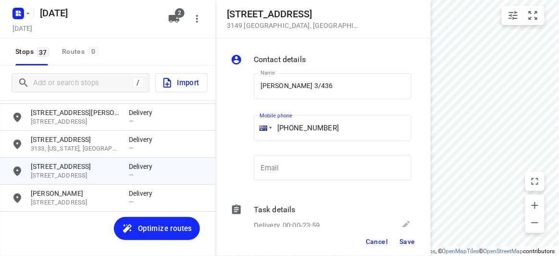
click at [398, 244] on button "Save" at bounding box center [408, 241] width 24 height 17
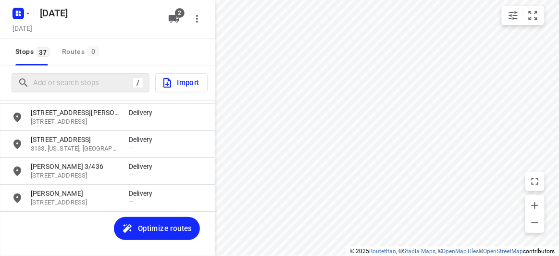
click at [57, 90] on div "/" at bounding box center [81, 82] width 138 height 19
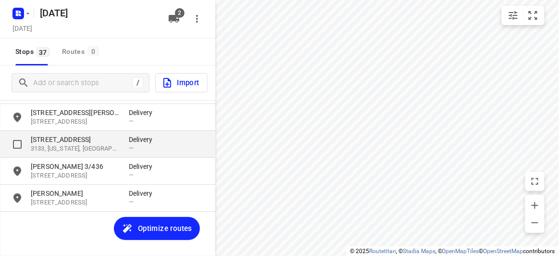
click at [52, 143] on p "[STREET_ADDRESS]" at bounding box center [75, 140] width 88 height 10
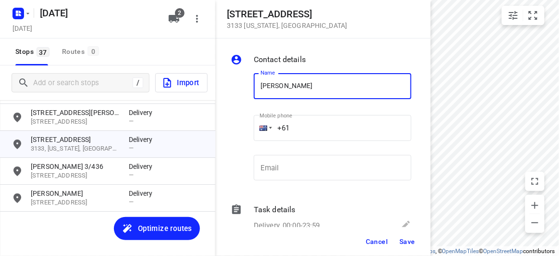
type input "[PERSON_NAME] 1/637"
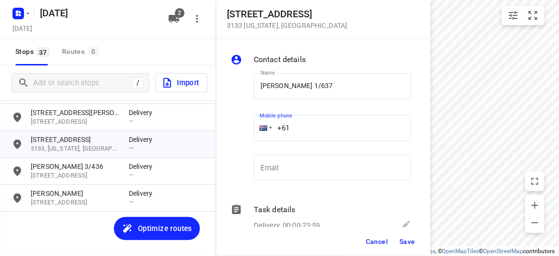
drag, startPoint x: 265, startPoint y: 127, endPoint x: 242, endPoint y: 125, distance: 22.7
click at [242, 127] on div "Name [PERSON_NAME] 1/637 Name Mobile phone +61 ​ Email Email" at bounding box center [321, 128] width 185 height 127
paste input "tel"
type input "+61"
click at [409, 240] on span "Save" at bounding box center [407, 241] width 16 height 8
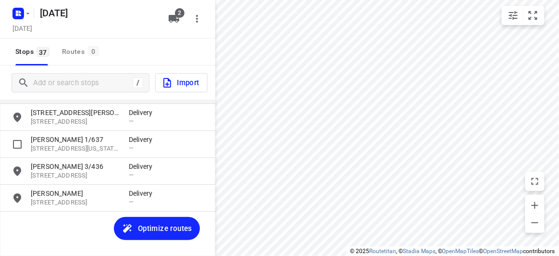
scroll to position [859, 0]
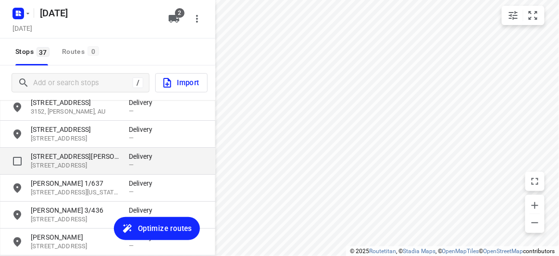
click at [90, 163] on p "[STREET_ADDRESS]" at bounding box center [75, 165] width 88 height 9
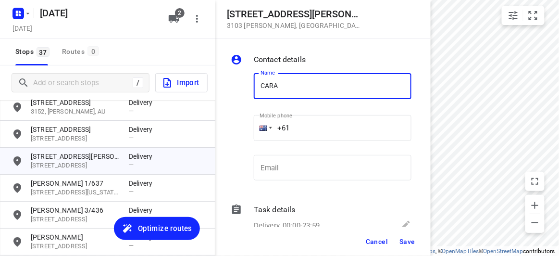
type input "[PERSON_NAME]"
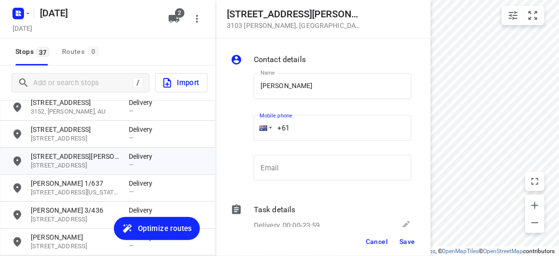
drag, startPoint x: 281, startPoint y: 121, endPoint x: 248, endPoint y: 121, distance: 32.2
click at [248, 121] on div "Name [PERSON_NAME] Name Mobile phone +61 ​ Email Email" at bounding box center [321, 128] width 185 height 127
paste input "434189288"
type input "[PHONE_NUMBER]"
click at [405, 238] on span "Save" at bounding box center [407, 241] width 16 height 8
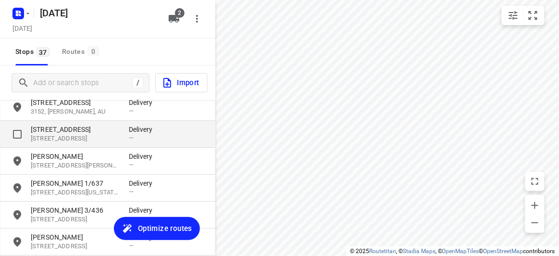
click at [60, 132] on p "[STREET_ADDRESS]" at bounding box center [75, 129] width 88 height 10
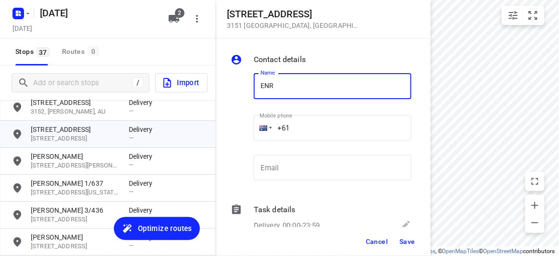
type input "[PERSON_NAME]"
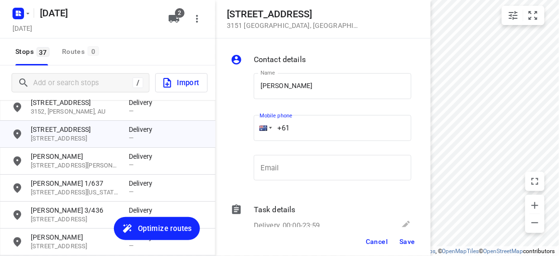
click at [262, 124] on div "+61" at bounding box center [333, 128] width 158 height 26
paste input "423385421"
type input "[PHONE_NUMBER]"
click at [398, 237] on button "Save" at bounding box center [408, 241] width 24 height 17
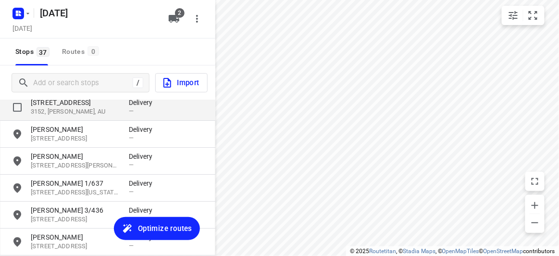
click at [66, 112] on p "3152, [PERSON_NAME], AU" at bounding box center [75, 111] width 88 height 9
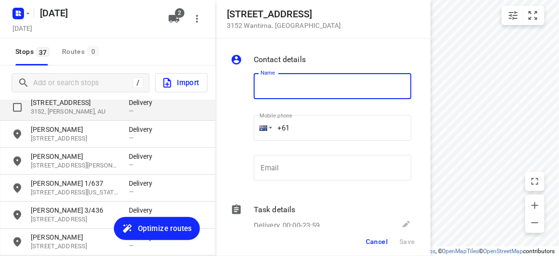
type input "U"
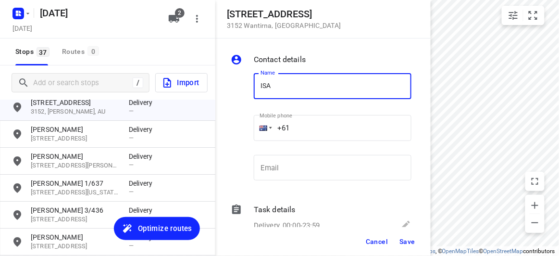
type input "[PERSON_NAME]"
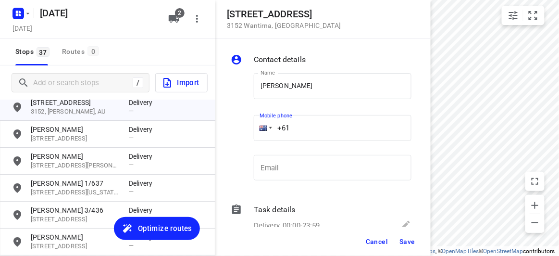
drag, startPoint x: 282, startPoint y: 125, endPoint x: 257, endPoint y: 124, distance: 25.0
click at [261, 125] on div "+61" at bounding box center [333, 128] width 158 height 26
paste input "423385421"
type input "[PHONE_NUMBER]"
click at [409, 235] on button "Save" at bounding box center [408, 241] width 24 height 17
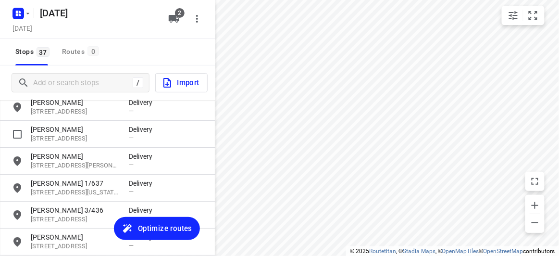
click at [62, 99] on div "/ Import" at bounding box center [107, 82] width 215 height 35
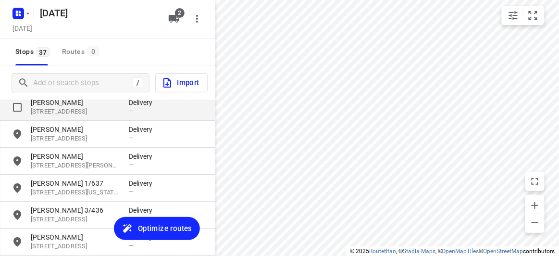
click at [121, 110] on div "[PERSON_NAME] [STREET_ADDRESS]" at bounding box center [80, 107] width 98 height 19
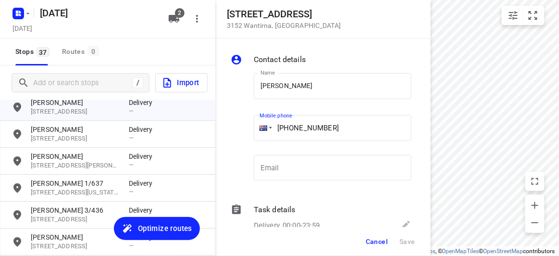
drag, startPoint x: 341, startPoint y: 127, endPoint x: 293, endPoint y: 129, distance: 48.1
click at [293, 129] on input "[PHONE_NUMBER]" at bounding box center [333, 128] width 158 height 26
paste input "433807353"
click at [300, 125] on input "[PHONE_NUMBER]" at bounding box center [333, 128] width 158 height 26
type input "[PHONE_NUMBER]"
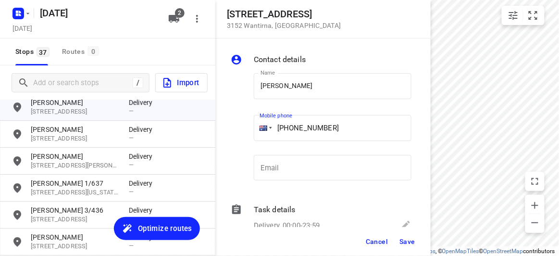
click at [412, 242] on span "Save" at bounding box center [407, 241] width 16 height 8
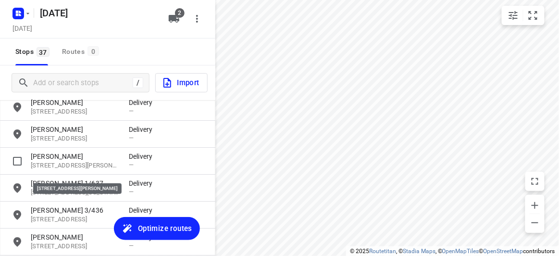
scroll to position [772, 0]
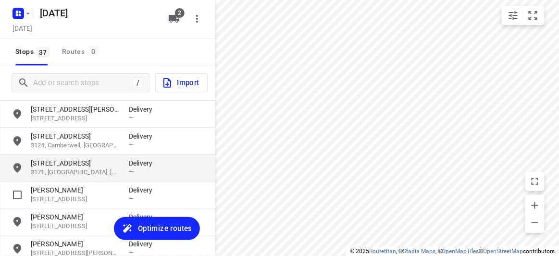
click at [51, 170] on p "3171, [GEOGRAPHIC_DATA], [GEOGRAPHIC_DATA]" at bounding box center [75, 172] width 88 height 9
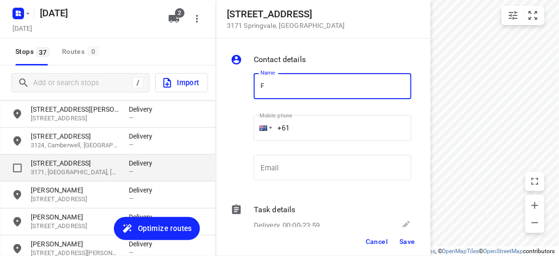
type input "F"
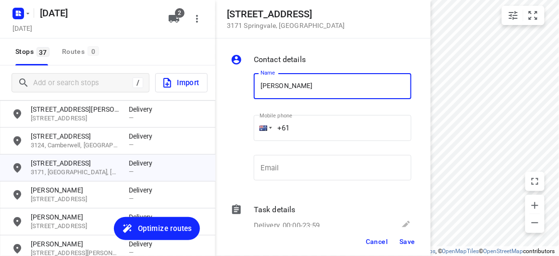
type input "[PERSON_NAME]"
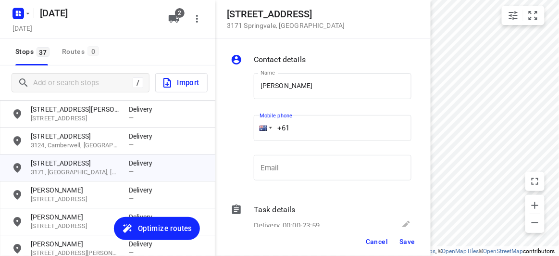
click at [303, 124] on input "+61" at bounding box center [333, 128] width 158 height 26
paste input "4014496694"
click at [414, 236] on button "Save" at bounding box center [408, 241] width 24 height 17
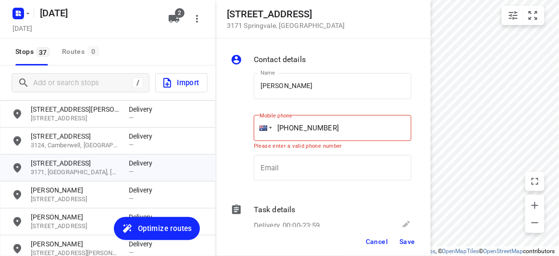
click at [310, 126] on input "[PHONE_NUMBER]" at bounding box center [333, 128] width 158 height 26
click at [309, 132] on input "[PHONE_NUMBER]" at bounding box center [333, 128] width 158 height 26
type input "[PHONE_NUMBER]"
click at [408, 238] on span "Save" at bounding box center [407, 241] width 16 height 8
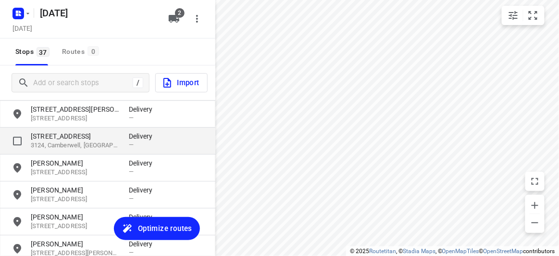
click at [61, 141] on p "3124, Camberwell, [GEOGRAPHIC_DATA]" at bounding box center [75, 145] width 88 height 9
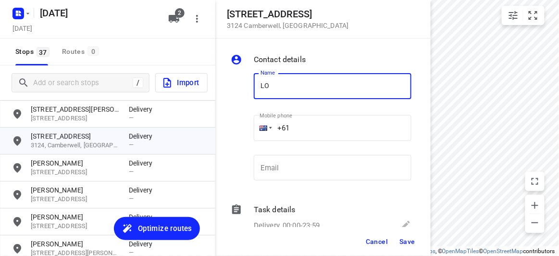
click at [255, 85] on input "LO" at bounding box center [333, 86] width 158 height 26
drag, startPoint x: 290, startPoint y: 88, endPoint x: 304, endPoint y: 98, distance: 17.3
click at [290, 88] on input "ELO" at bounding box center [333, 86] width 158 height 26
type input "[PERSON_NAME]"
click at [242, 130] on div "Name [PERSON_NAME] Name Mobile phone +61 ​ Email Email" at bounding box center [321, 128] width 185 height 127
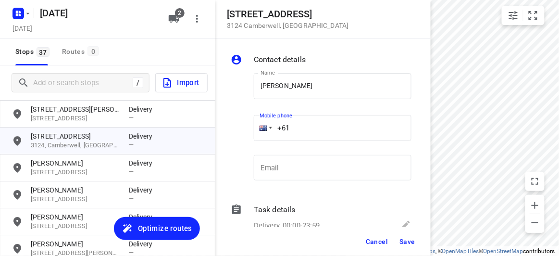
paste input "422293561"
type input "[PHONE_NUMBER]"
click at [407, 238] on span "Save" at bounding box center [407, 241] width 16 height 8
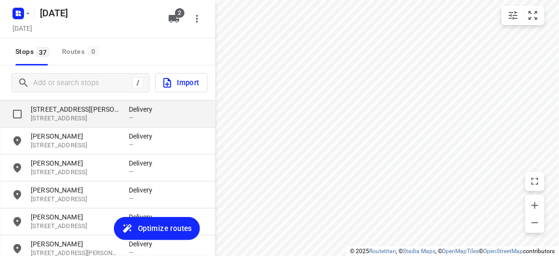
click at [54, 114] on p "[STREET_ADDRESS]" at bounding box center [75, 118] width 88 height 9
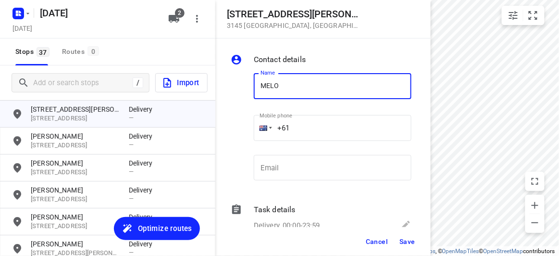
type input "[PERSON_NAME]"
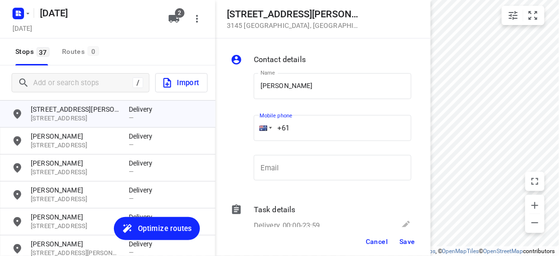
drag, startPoint x: 295, startPoint y: 135, endPoint x: 251, endPoint y: 135, distance: 43.7
click at [251, 135] on div "Mobile phone +61 ​" at bounding box center [332, 131] width 165 height 44
paste input "434505885"
type input "[PHONE_NUMBER]"
click at [401, 238] on span "Save" at bounding box center [407, 241] width 16 height 8
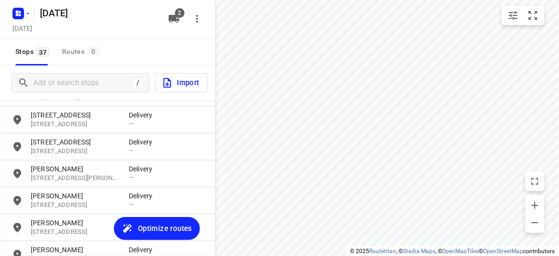
scroll to position [684, 0]
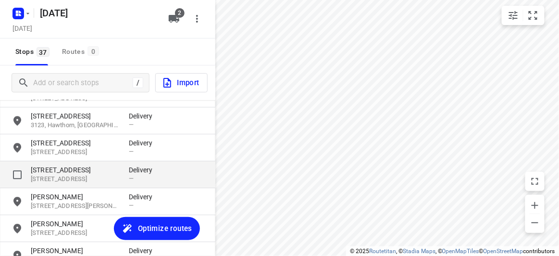
click at [50, 165] on p "[STREET_ADDRESS]" at bounding box center [75, 170] width 88 height 10
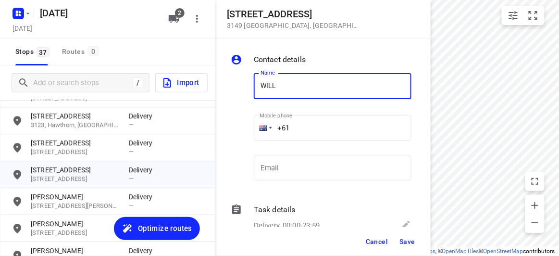
type input "[PERSON_NAME]"
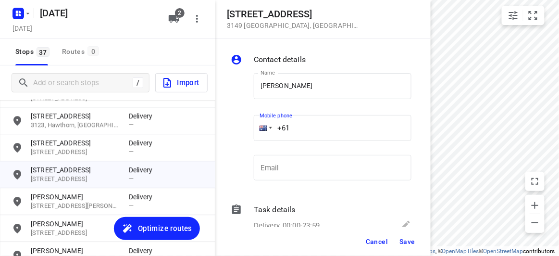
drag, startPoint x: 280, startPoint y: 124, endPoint x: 273, endPoint y: 125, distance: 6.8
click at [273, 125] on input "+61" at bounding box center [333, 128] width 158 height 26
paste input "433038828"
type input "[PHONE_NUMBER]"
click at [410, 241] on span "Save" at bounding box center [407, 241] width 16 height 8
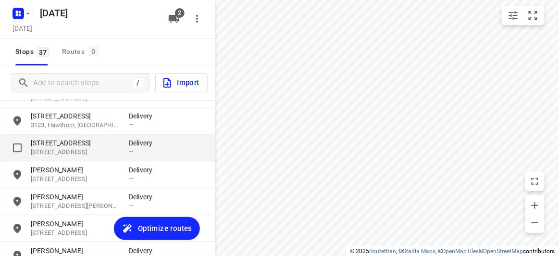
click at [70, 143] on p "[STREET_ADDRESS]" at bounding box center [75, 143] width 88 height 10
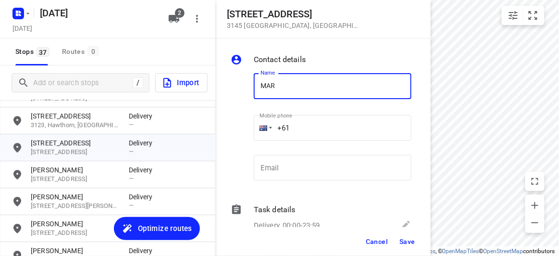
type input "[PERSON_NAME]"
drag, startPoint x: 300, startPoint y: 124, endPoint x: 250, endPoint y: 129, distance: 50.6
click at [250, 129] on div "Mobile phone +61 ​" at bounding box center [332, 131] width 165 height 44
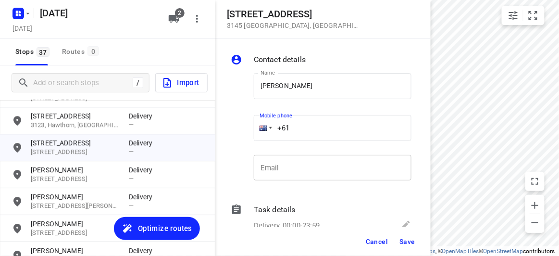
paste input "433553445"
type input "[PHONE_NUMBER]"
click at [406, 235] on button "Save" at bounding box center [408, 241] width 24 height 17
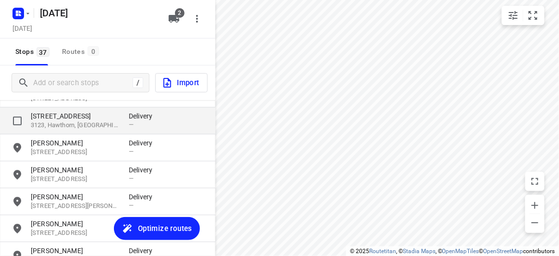
click at [52, 123] on p "3123, Hawthorn, [GEOGRAPHIC_DATA]" at bounding box center [75, 125] width 88 height 9
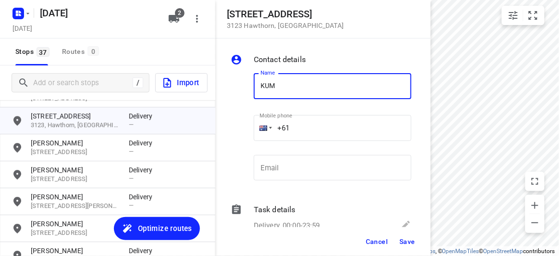
type input "[PERSON_NAME]"
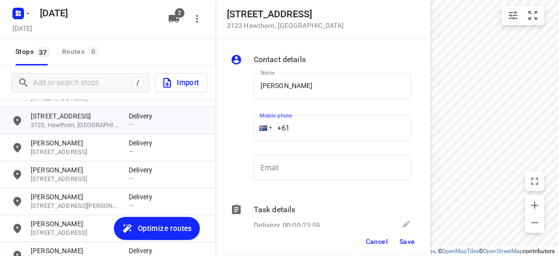
drag, startPoint x: 297, startPoint y: 127, endPoint x: 260, endPoint y: 133, distance: 37.4
click at [260, 133] on div "+61" at bounding box center [333, 128] width 158 height 26
paste input "404009188"
type input "[PHONE_NUMBER]"
click at [404, 239] on span "Save" at bounding box center [407, 241] width 16 height 8
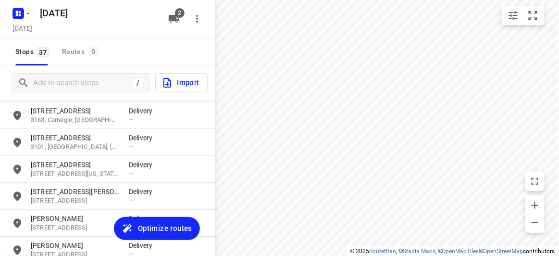
scroll to position [554, 0]
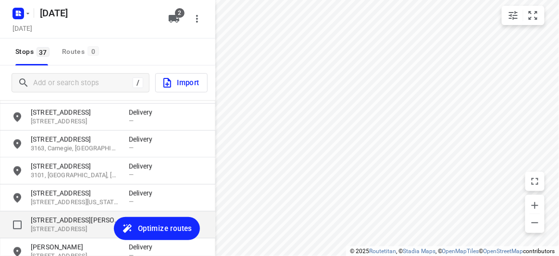
click at [48, 224] on p "[STREET_ADDRESS][PERSON_NAME]" at bounding box center [75, 220] width 88 height 10
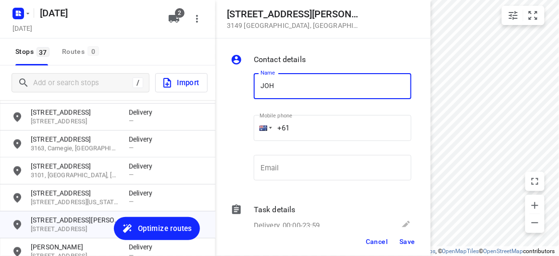
type input "[PERSON_NAME] 1/56"
drag, startPoint x: 295, startPoint y: 128, endPoint x: 230, endPoint y: 134, distance: 65.2
click at [230, 134] on div "Name [PERSON_NAME] 1/56 Name Mobile phone +61 ​ Email Email" at bounding box center [321, 128] width 185 height 127
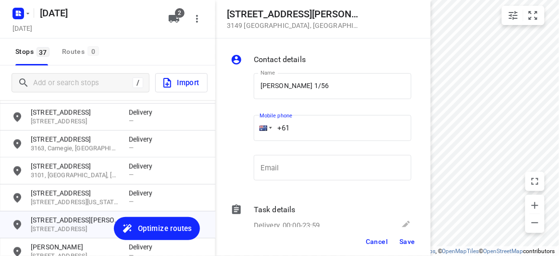
paste input "433708869"
type input "[PHONE_NUMBER]"
click at [415, 243] on button "Save" at bounding box center [408, 241] width 24 height 17
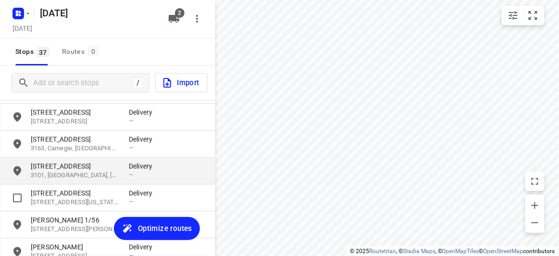
click at [68, 172] on p "3101, [GEOGRAPHIC_DATA], [GEOGRAPHIC_DATA]" at bounding box center [75, 175] width 88 height 9
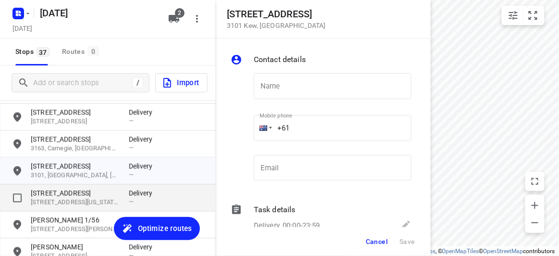
click at [68, 196] on p "[STREET_ADDRESS]" at bounding box center [75, 193] width 88 height 10
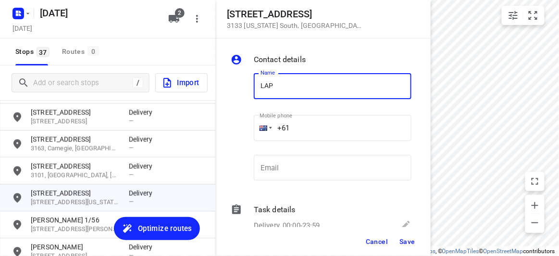
type input "[PERSON_NAME]"
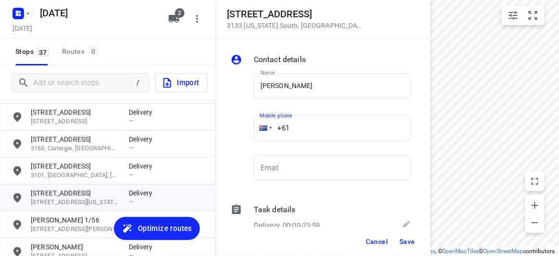
drag, startPoint x: 300, startPoint y: 137, endPoint x: 245, endPoint y: 137, distance: 55.3
click at [245, 137] on div "Name [PERSON_NAME] Name Mobile phone +61 ​ Email Email" at bounding box center [321, 128] width 185 height 127
paste input "403541676"
type input "[PHONE_NUMBER]"
click at [405, 237] on span "Save" at bounding box center [407, 241] width 16 height 8
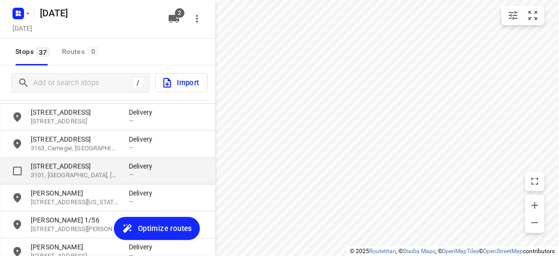
click at [63, 174] on p "3101, [GEOGRAPHIC_DATA], [GEOGRAPHIC_DATA]" at bounding box center [75, 175] width 88 height 9
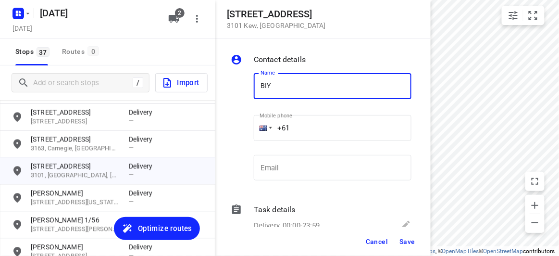
type input "BIYATI"
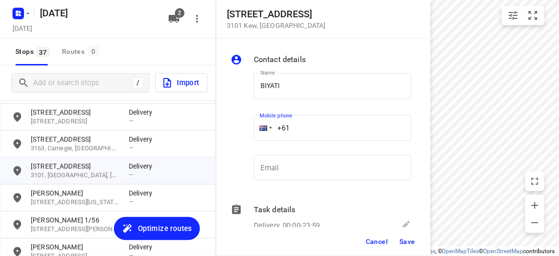
drag, startPoint x: 251, startPoint y: 129, endPoint x: 241, endPoint y: 129, distance: 10.1
click at [241, 129] on div "Name [PERSON_NAME] Name Mobile phone +61 ​ Email Email" at bounding box center [321, 128] width 185 height 127
paste input "431022845"
type input "[PHONE_NUMBER]"
click at [403, 252] on div "Cancel Save" at bounding box center [322, 241] width 215 height 29
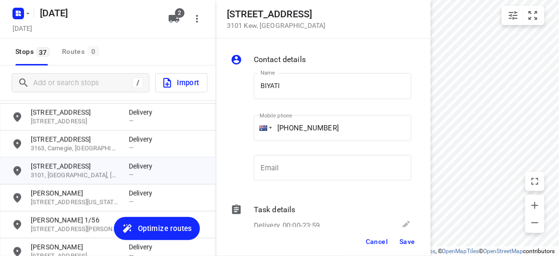
click at [405, 240] on span "Save" at bounding box center [407, 241] width 16 height 8
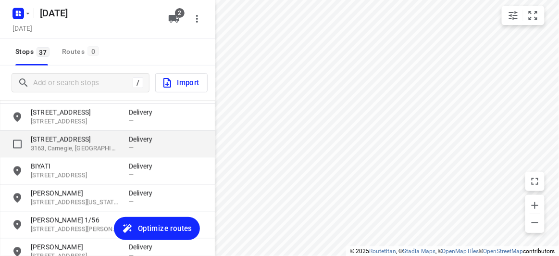
click at [91, 150] on p "3163, Carnegie, [GEOGRAPHIC_DATA]" at bounding box center [75, 148] width 88 height 9
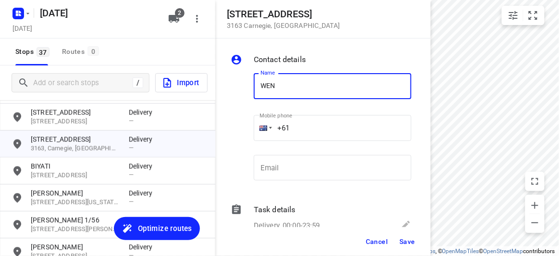
type input "[PERSON_NAME] 2/16"
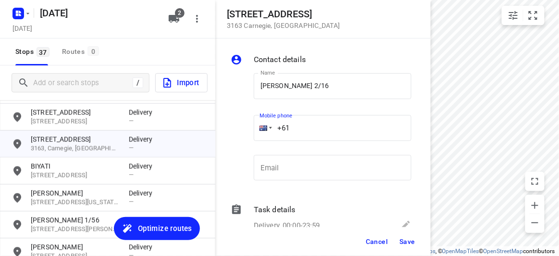
drag, startPoint x: 308, startPoint y: 133, endPoint x: 261, endPoint y: 134, distance: 46.6
click at [262, 134] on div "+61" at bounding box center [333, 128] width 158 height 26
paste input "430809577"
type input "[PHONE_NUMBER]"
click at [407, 239] on span "Save" at bounding box center [407, 241] width 16 height 8
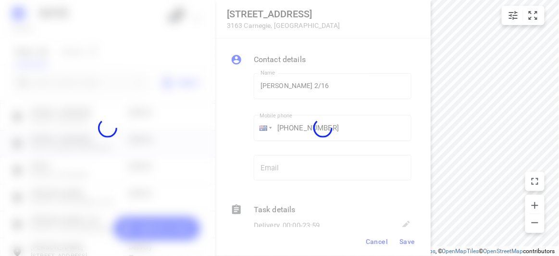
click at [397, 254] on div at bounding box center [322, 128] width 215 height 256
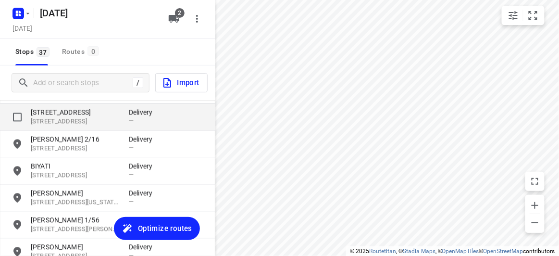
click at [61, 115] on p "[STREET_ADDRESS]" at bounding box center [75, 112] width 88 height 10
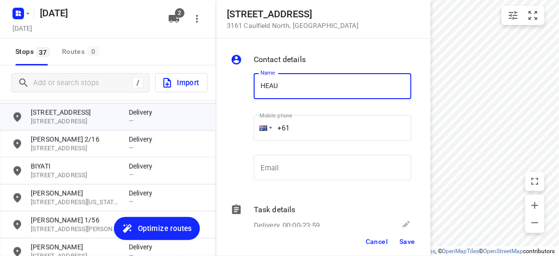
click at [267, 87] on input "HEAU" at bounding box center [333, 86] width 158 height 26
click at [260, 87] on input "HEAU" at bounding box center [333, 86] width 158 height 26
drag, startPoint x: 325, startPoint y: 86, endPoint x: 326, endPoint y: 99, distance: 12.5
click at [326, 86] on input "SHEAU" at bounding box center [333, 86] width 158 height 26
type input "[PERSON_NAME]"
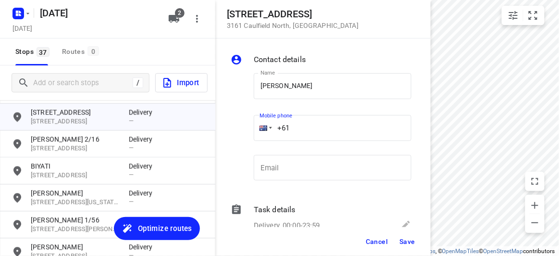
drag, startPoint x: 283, startPoint y: 127, endPoint x: 249, endPoint y: 128, distance: 34.1
click at [249, 127] on div "Name [PERSON_NAME] Name Mobile phone +61 ​ Email Email" at bounding box center [321, 128] width 185 height 127
paste input "421077923"
type input "[PHONE_NUMBER]"
click at [410, 240] on span "Save" at bounding box center [407, 241] width 16 height 8
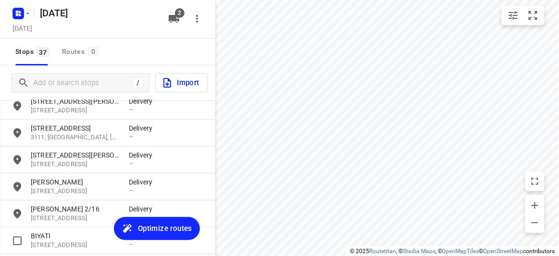
scroll to position [466, 0]
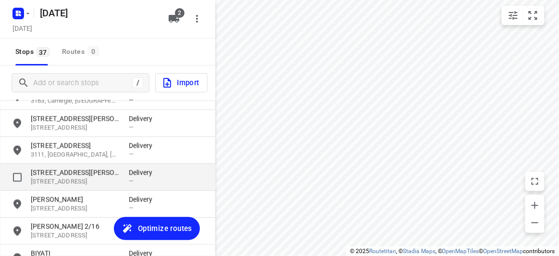
click at [51, 165] on div "[STREET_ADDRESS][PERSON_NAME] Delivery —" at bounding box center [107, 177] width 215 height 27
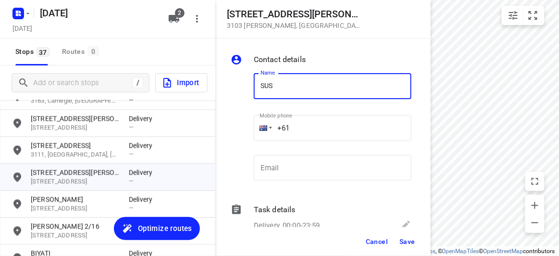
type input "[PERSON_NAME]"
click at [257, 125] on div "+61" at bounding box center [333, 128] width 158 height 26
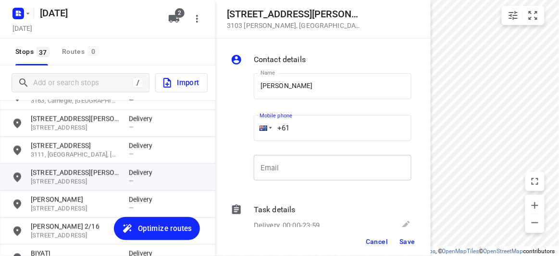
paste input "424327728"
type input "[PHONE_NUMBER]"
click at [407, 237] on span "Save" at bounding box center [407, 241] width 16 height 8
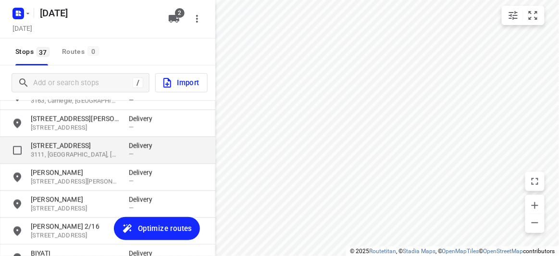
click at [88, 154] on p "3111, [GEOGRAPHIC_DATA], [GEOGRAPHIC_DATA]" at bounding box center [75, 154] width 88 height 9
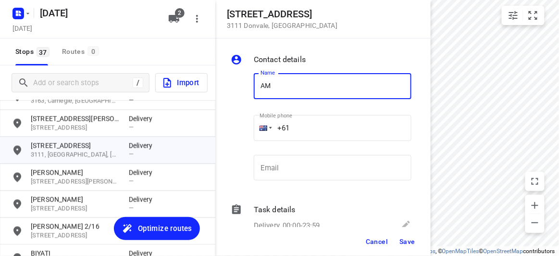
type input "[PERSON_NAME]"
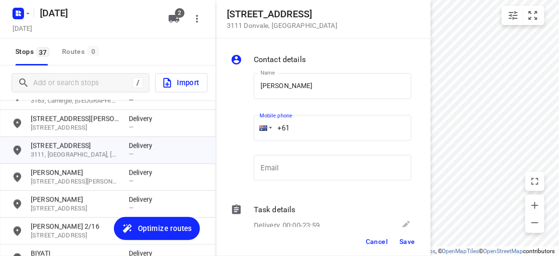
drag, startPoint x: 275, startPoint y: 126, endPoint x: 256, endPoint y: 127, distance: 18.8
click at [256, 127] on div "+61" at bounding box center [333, 128] width 158 height 26
paste input "421906306"
type input "[PHONE_NUMBER]"
click at [402, 235] on button "Save" at bounding box center [408, 241] width 24 height 17
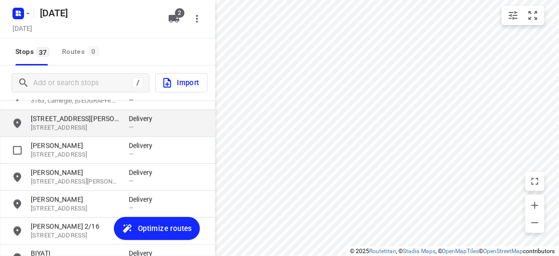
click at [51, 126] on p "[STREET_ADDRESS]" at bounding box center [75, 128] width 88 height 9
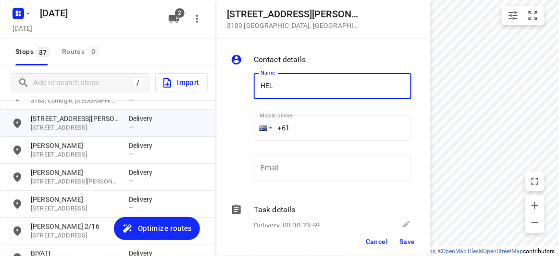
type input "[PERSON_NAME] 2/23"
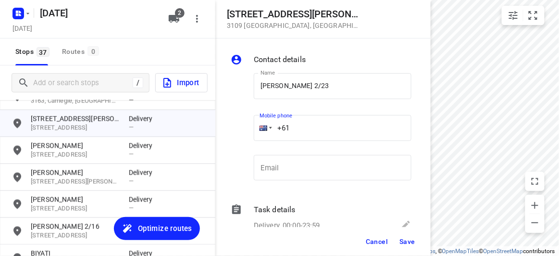
drag, startPoint x: 288, startPoint y: 125, endPoint x: 256, endPoint y: 129, distance: 32.0
click at [256, 129] on div "+61" at bounding box center [333, 128] width 158 height 26
paste input "tel"
paste input "420313611"
type input "[PHONE_NUMBER]"
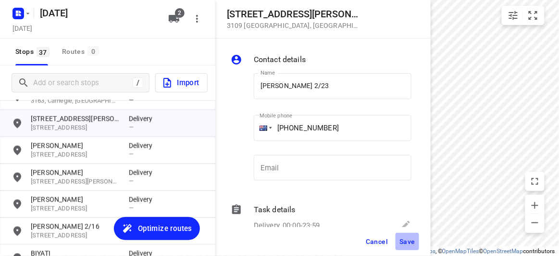
click at [400, 237] on span "Save" at bounding box center [407, 241] width 16 height 8
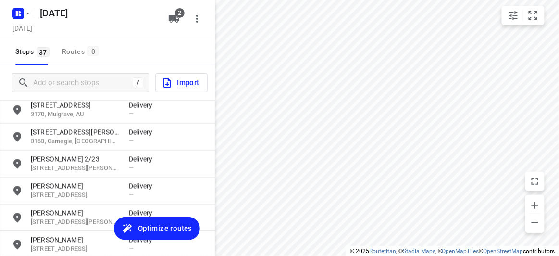
scroll to position [379, 0]
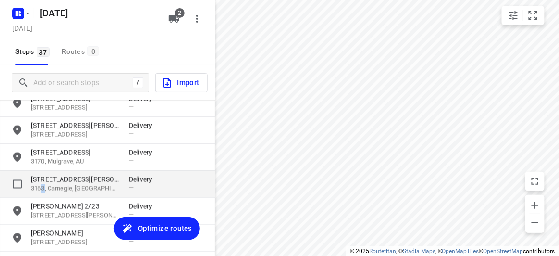
click at [43, 186] on p "3163, Carnegie, [GEOGRAPHIC_DATA]" at bounding box center [75, 188] width 88 height 9
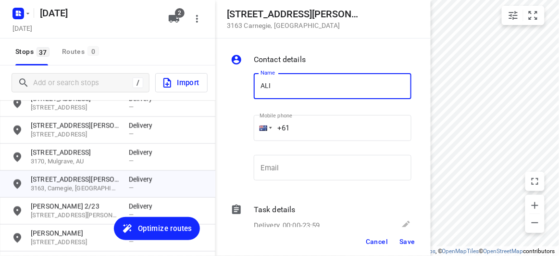
type input "[PERSON_NAME]"
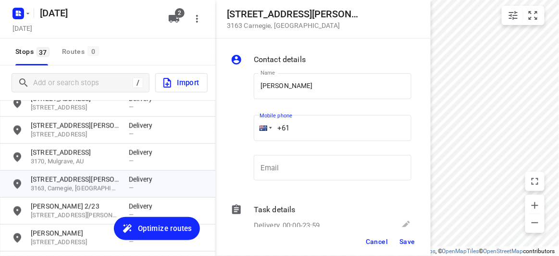
click at [297, 129] on input "+61" at bounding box center [333, 128] width 158 height 26
paste input "422791989"
type input "[PHONE_NUMBER]"
click at [398, 235] on button "Save" at bounding box center [408, 241] width 24 height 17
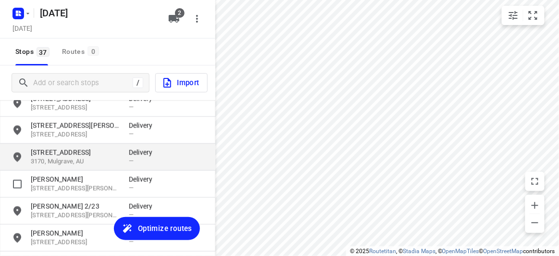
click at [60, 166] on p "3170, Mulgrave, AU" at bounding box center [75, 161] width 88 height 9
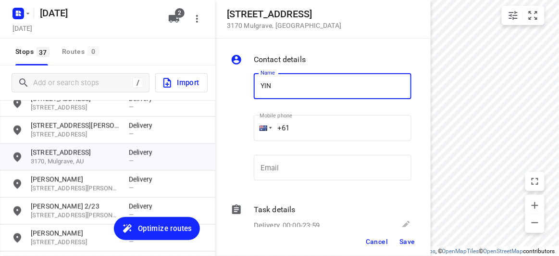
type input "[PERSON_NAME]"
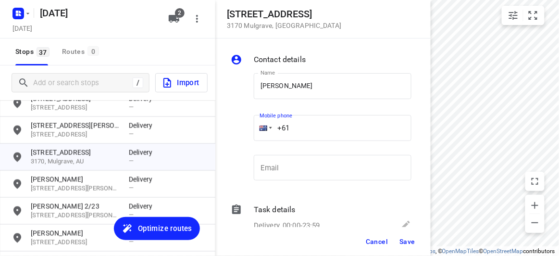
drag, startPoint x: 267, startPoint y: 124, endPoint x: 248, endPoint y: 125, distance: 18.8
click at [248, 125] on div "Name [PERSON_NAME] Name Mobile phone +61 ​ Email Email" at bounding box center [321, 128] width 185 height 127
paste input "422155118"
type input "[PHONE_NUMBER]"
click at [406, 234] on button "Save" at bounding box center [408, 241] width 24 height 17
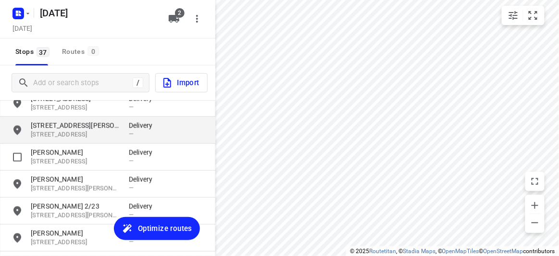
click at [57, 135] on p "[STREET_ADDRESS]" at bounding box center [75, 134] width 88 height 9
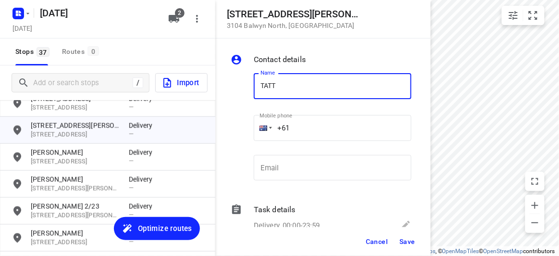
type input "TATT [PERSON_NAME]"
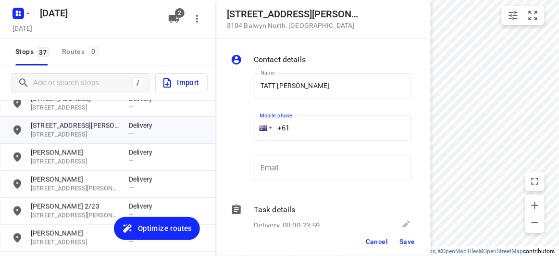
drag, startPoint x: 301, startPoint y: 133, endPoint x: 253, endPoint y: 134, distance: 48.1
click at [254, 134] on div "+61" at bounding box center [333, 128] width 158 height 26
paste input "401262845"
type input "[PHONE_NUMBER]"
click at [413, 243] on span "Save" at bounding box center [407, 241] width 16 height 8
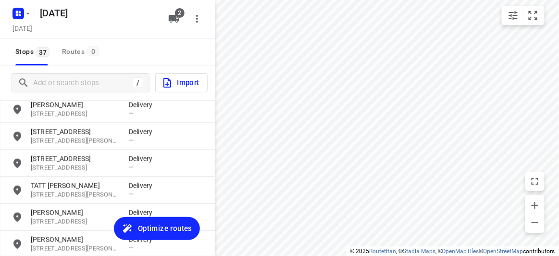
scroll to position [291, 0]
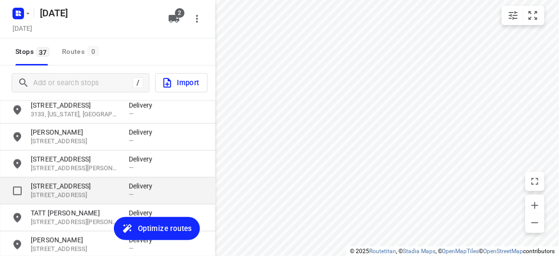
click at [54, 182] on p "[STREET_ADDRESS]" at bounding box center [75, 186] width 88 height 10
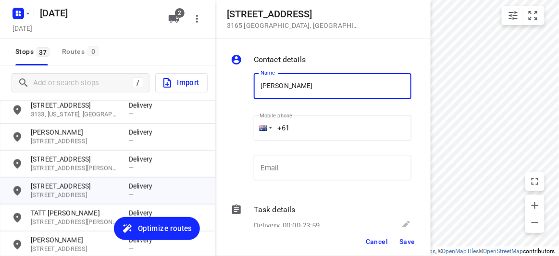
type input "[PERSON_NAME]"
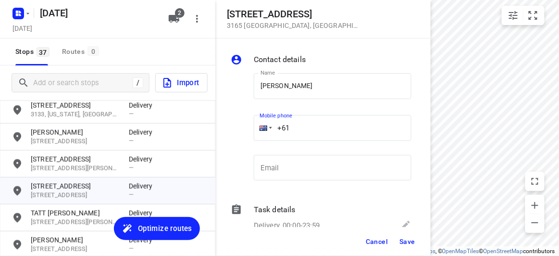
drag, startPoint x: 290, startPoint y: 124, endPoint x: 259, endPoint y: 127, distance: 31.4
click at [259, 127] on div "+61" at bounding box center [333, 128] width 158 height 26
paste input "tel"
paste input "468389839"
type input "[PHONE_NUMBER]"
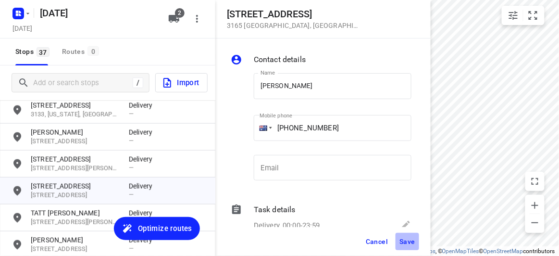
click at [405, 233] on button "Save" at bounding box center [408, 241] width 24 height 17
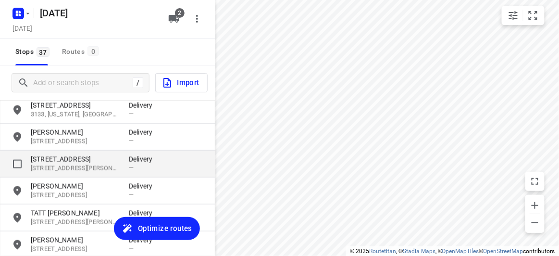
click at [53, 163] on div "[STREET_ADDRESS][PERSON_NAME]" at bounding box center [80, 163] width 98 height 19
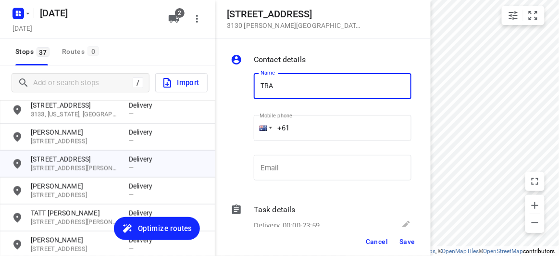
type input "[PERSON_NAME]"
click at [309, 127] on input "+61" at bounding box center [333, 128] width 158 height 26
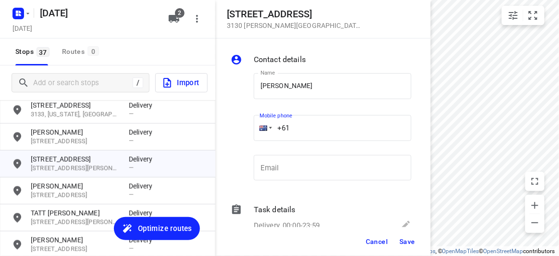
paste input "0402149829"
click at [292, 127] on input "[PHONE_NUMBER]" at bounding box center [333, 128] width 158 height 26
click at [302, 128] on input "[PHONE_NUMBER]" at bounding box center [333, 128] width 158 height 26
click at [297, 127] on input "[PHONE_NUMBER]" at bounding box center [333, 128] width 158 height 26
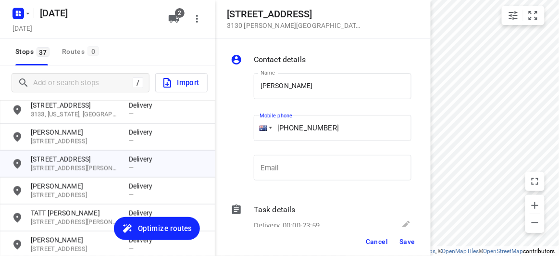
click at [295, 126] on input "[PHONE_NUMBER]" at bounding box center [333, 128] width 158 height 26
type input "[PHONE_NUMBER]"
click at [406, 233] on button "Save" at bounding box center [408, 241] width 24 height 17
